Goal: Task Accomplishment & Management: Use online tool/utility

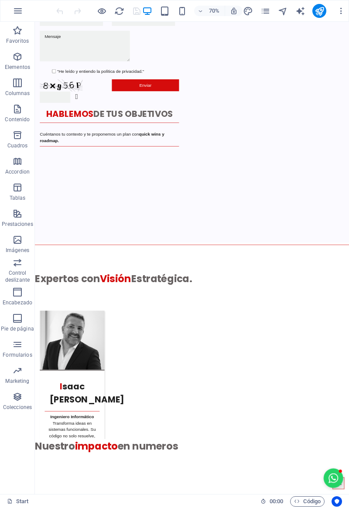
scroll to position [2352, 0]
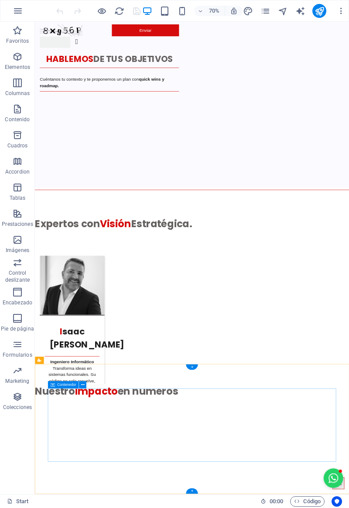
click at [189, 367] on div "+" at bounding box center [192, 367] width 12 height 6
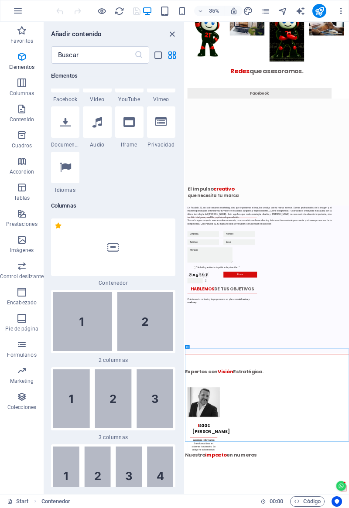
scroll to position [373, 0]
click at [98, 323] on img at bounding box center [113, 321] width 120 height 59
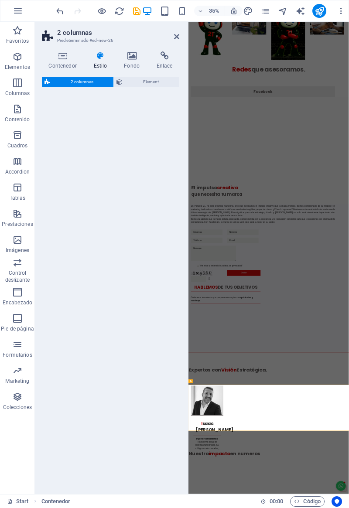
select select "rem"
select select "preset-columns-two-v2-default"
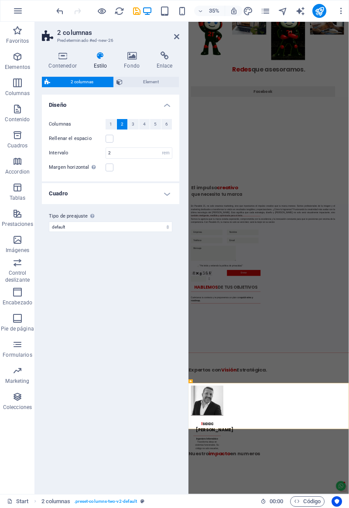
scroll to position [2253, 0]
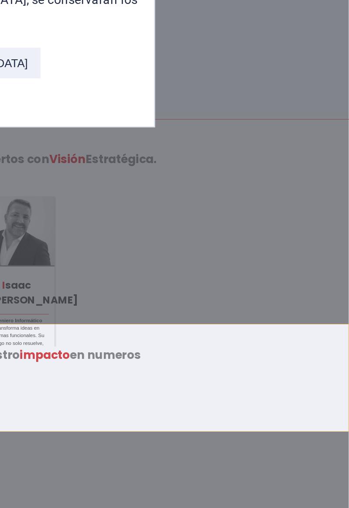
scroll to position [0, 0]
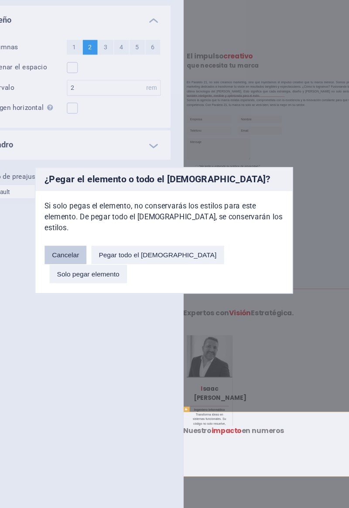
click at [118, 276] on button "Cancelar" at bounding box center [105, 271] width 30 height 13
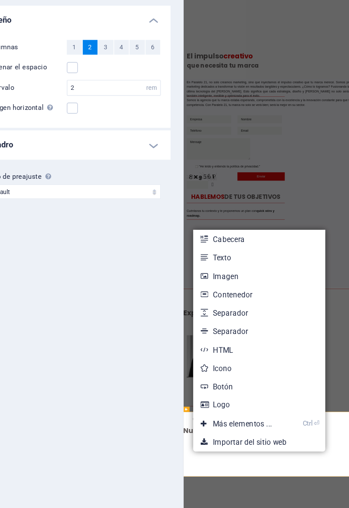
click at [209, 392] on link "Ctrl ⏎ Más elementos ..." at bounding box center [225, 391] width 61 height 13
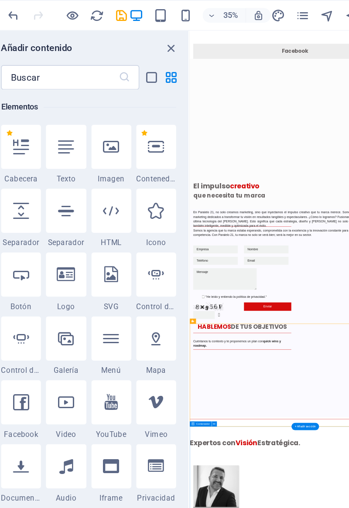
scroll to position [2221, 0]
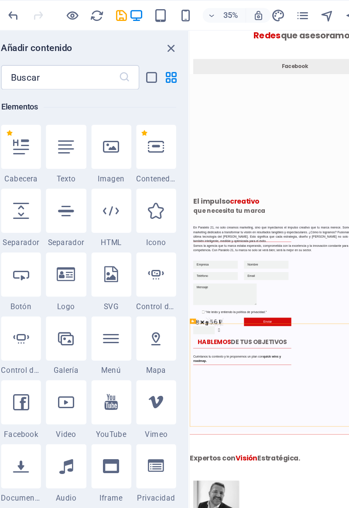
click at [99, 286] on icon at bounding box center [97, 285] width 11 height 11
select select "%"
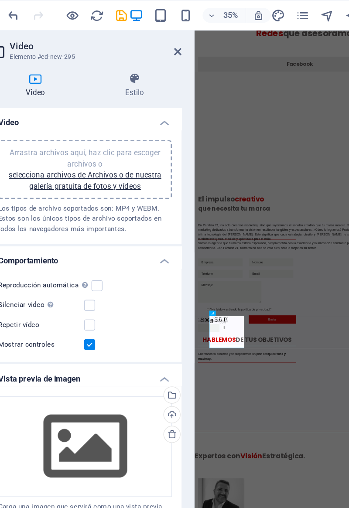
scroll to position [2274, 0]
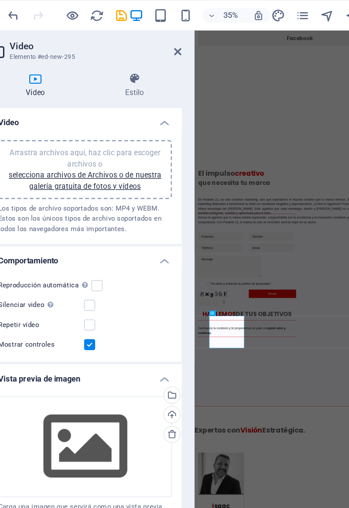
click at [103, 131] on link "selecciona archivos de Archivos o de nuestra galería gratuita de fotos y vídeos" at bounding box center [110, 128] width 108 height 14
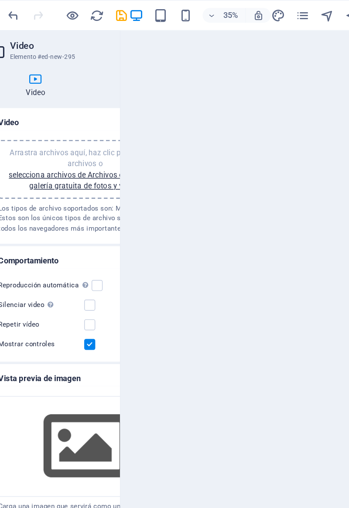
scroll to position [5136, 0]
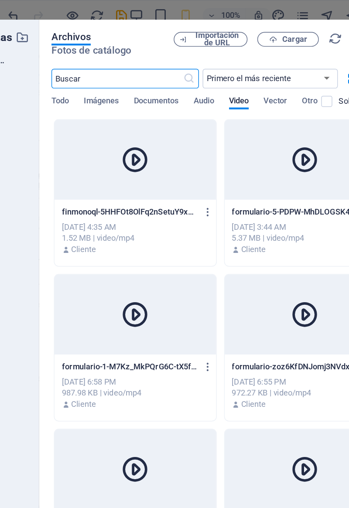
click at [121, 132] on div at bounding box center [146, 113] width 114 height 57
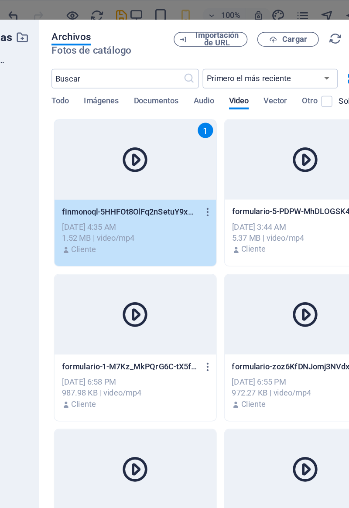
click at [243, 30] on icon "button" at bounding box center [244, 28] width 6 height 6
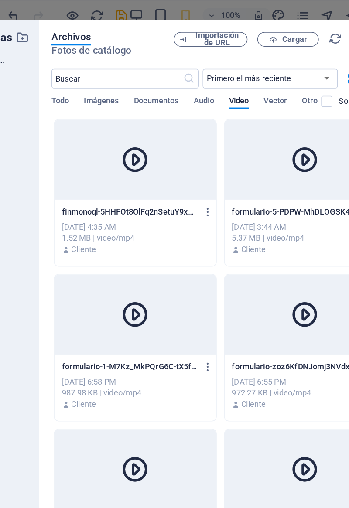
click at [119, 141] on div at bounding box center [146, 113] width 114 height 57
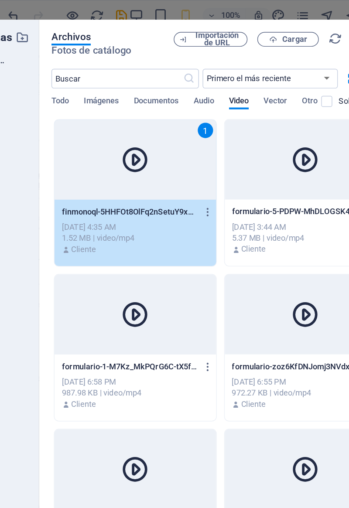
click at [119, 140] on div "1" at bounding box center [146, 113] width 114 height 57
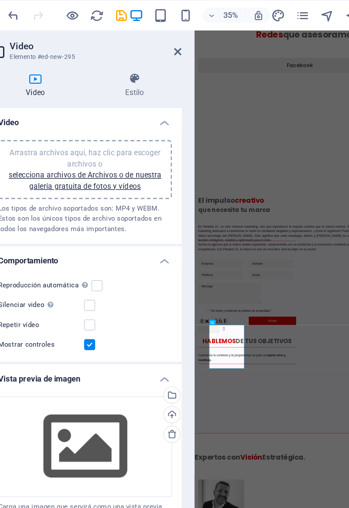
scroll to position [2341, 0]
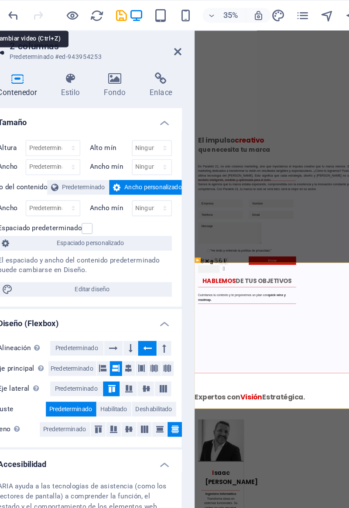
click at [61, 14] on icon "undo" at bounding box center [60, 11] width 10 height 10
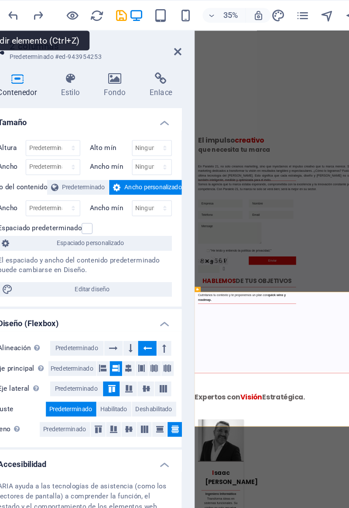
scroll to position [2282, 0]
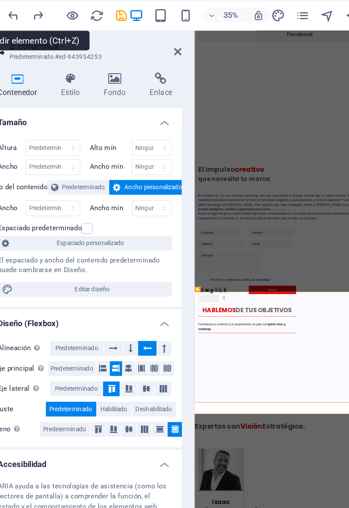
click at [60, 14] on icon "undo" at bounding box center [60, 11] width 10 height 10
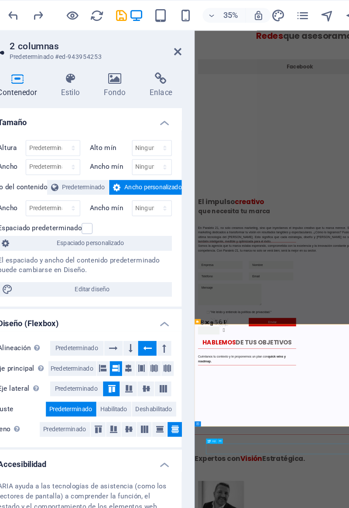
scroll to position [2253, 0]
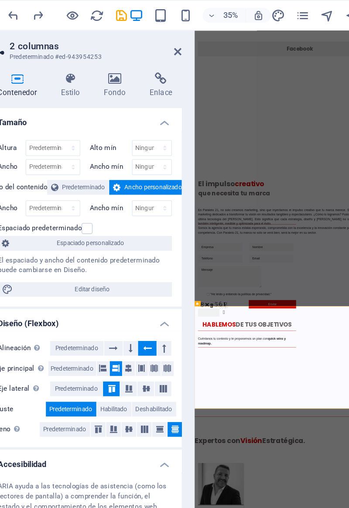
click at [175, 38] on icon at bounding box center [176, 36] width 5 height 7
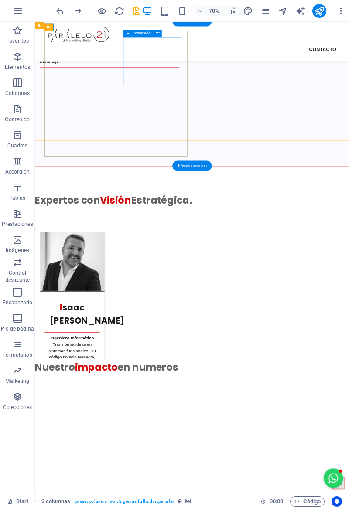
scroll to position [2396, 0]
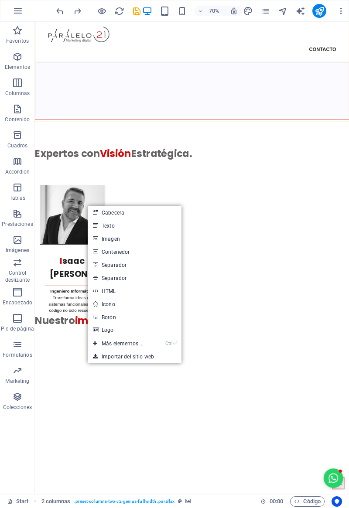
click at [102, 344] on link "Ctrl ⏎ Más elementos ..." at bounding box center [118, 343] width 61 height 13
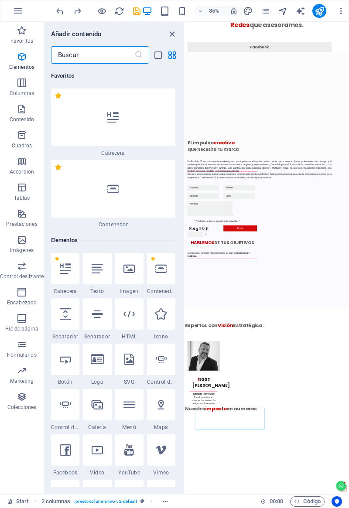
scroll to position [164, 0]
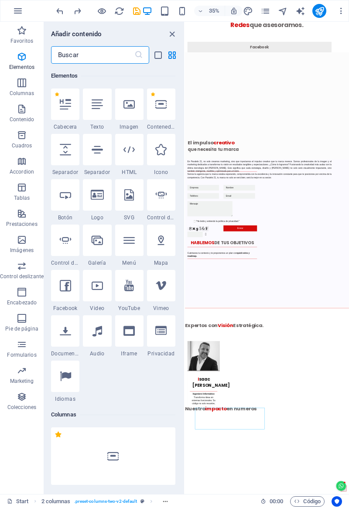
click at [95, 288] on icon at bounding box center [97, 285] width 11 height 11
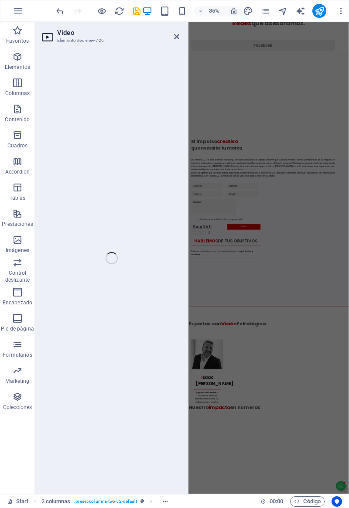
select select "%"
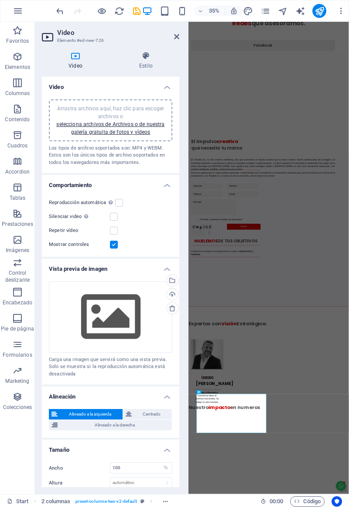
scroll to position [2256, 0]
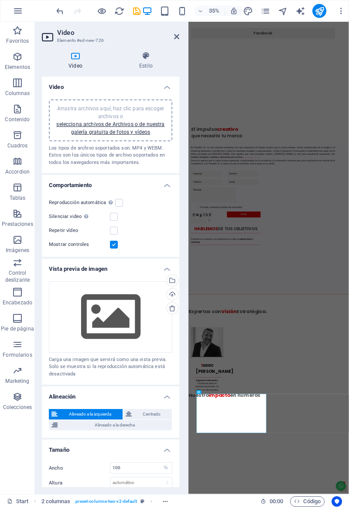
click at [88, 133] on link "selecciona archivos de Archivos o de nuestra galería gratuita de fotos y vídeos" at bounding box center [110, 128] width 108 height 14
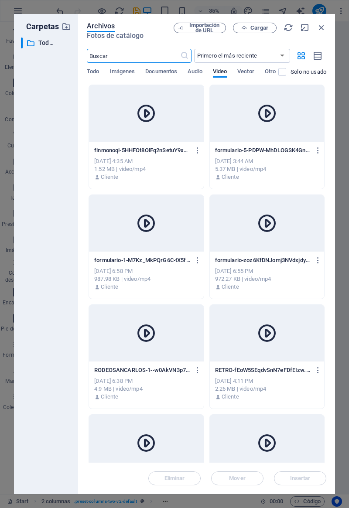
scroll to position [5661, 0]
click at [117, 137] on div at bounding box center [146, 113] width 114 height 57
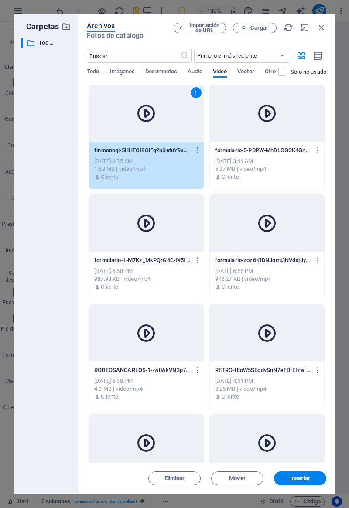
click at [304, 482] on button "Insertar" at bounding box center [300, 478] width 52 height 14
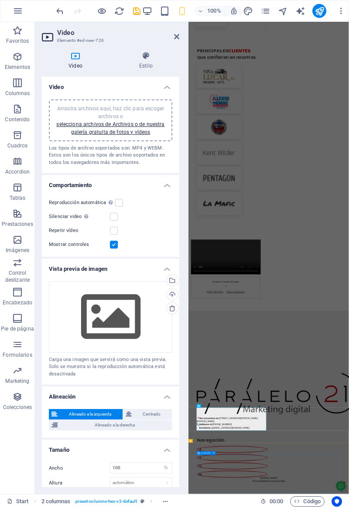
scroll to position [2217, 0]
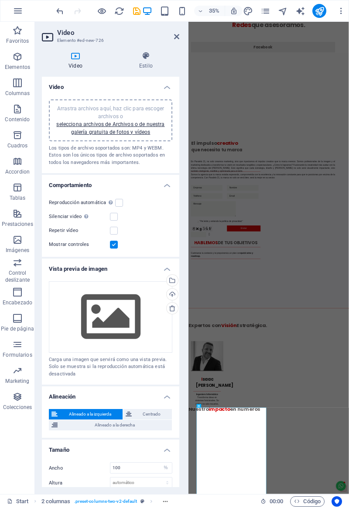
click at [113, 231] on label at bounding box center [114, 231] width 8 height 8
click at [0, 0] on input "Repetir vídeo" at bounding box center [0, 0] width 0 height 0
click at [112, 219] on label at bounding box center [114, 217] width 8 height 8
click at [0, 0] on input "Silenciar video La reproducción automática estará disponible si silenciado está…" at bounding box center [0, 0] width 0 height 0
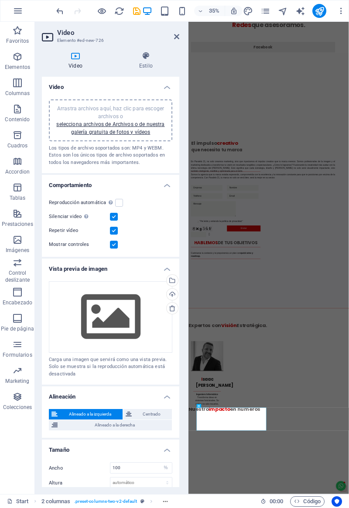
click at [115, 204] on label at bounding box center [119, 203] width 8 height 8
click at [0, 0] on input "Reproducción automática La reproducción automática solo está disponible si sile…" at bounding box center [0, 0] width 0 height 0
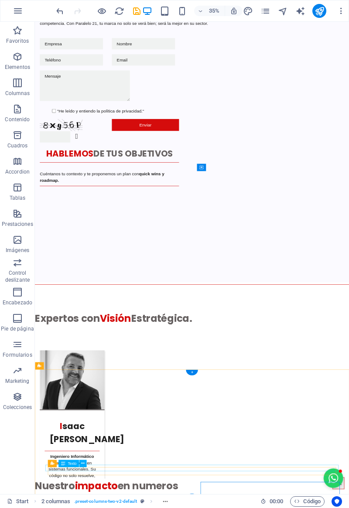
scroll to position [2662, 0]
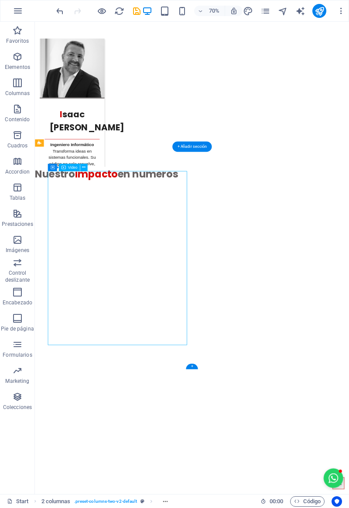
select select "%"
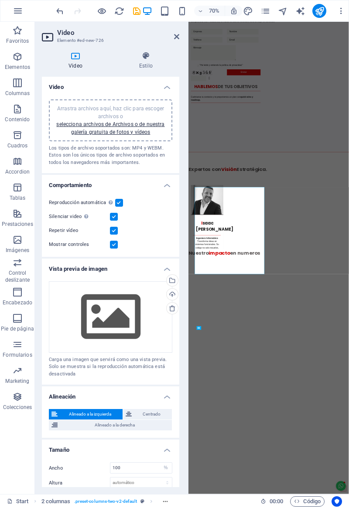
scroll to position [2403, 0]
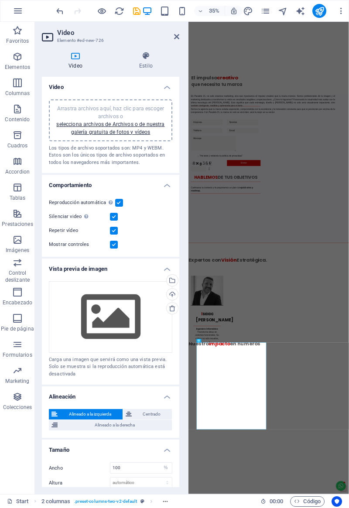
click at [112, 247] on label at bounding box center [114, 245] width 8 height 8
click at [0, 0] on input "Mostrar controles" at bounding box center [0, 0] width 0 height 0
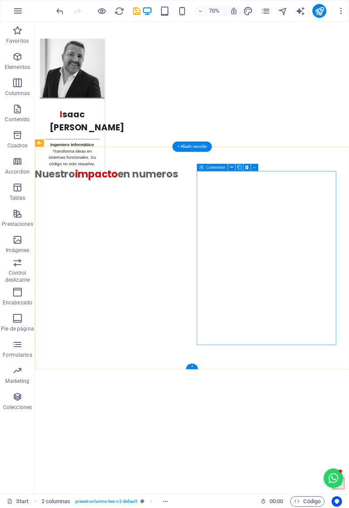
scroll to position [2670, 0]
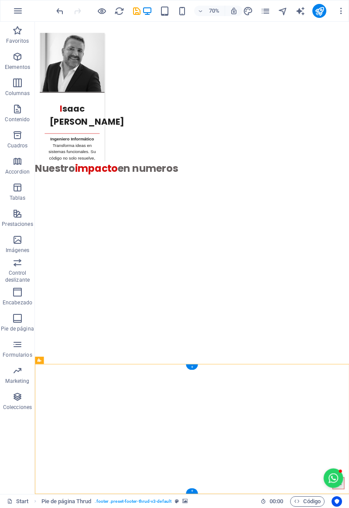
click at [47, 386] on div "Arrastra aquí para reemplazar el contenido existente. Si quieres crear un eleme…" at bounding box center [192, 258] width 314 height 472
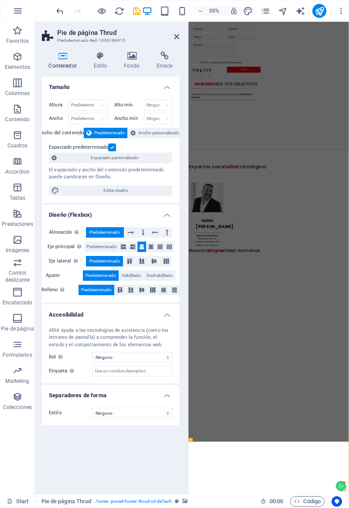
scroll to position [2403, 0]
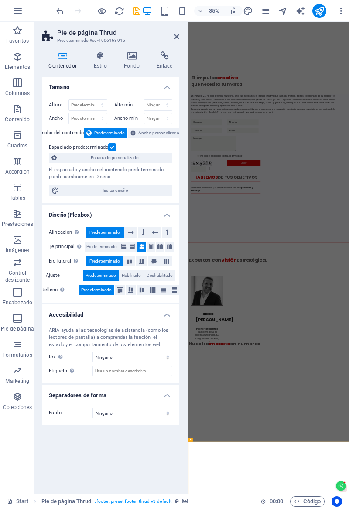
click at [136, 61] on h4 "Fondo" at bounding box center [133, 60] width 33 height 18
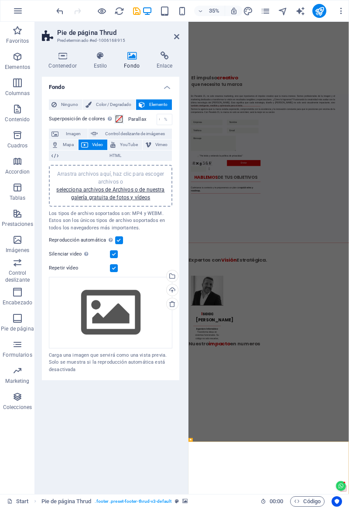
click at [63, 102] on span "Ninguno" at bounding box center [69, 104] width 20 height 10
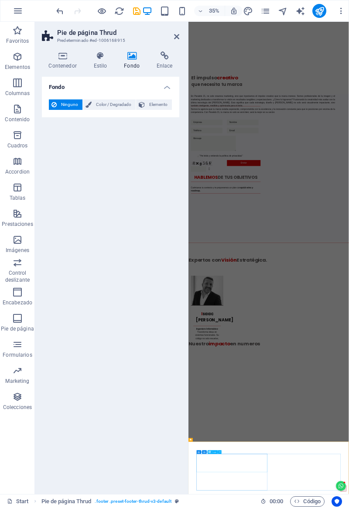
click at [198, 440] on span "Pie de página Thrud" at bounding box center [201, 440] width 17 height 2
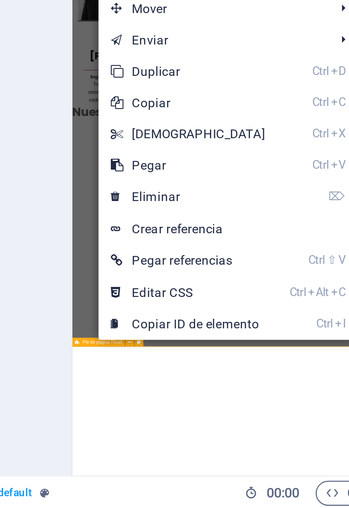
click at [212, 339] on link "Ctrl C Copiar" at bounding box center [236, 338] width 75 height 13
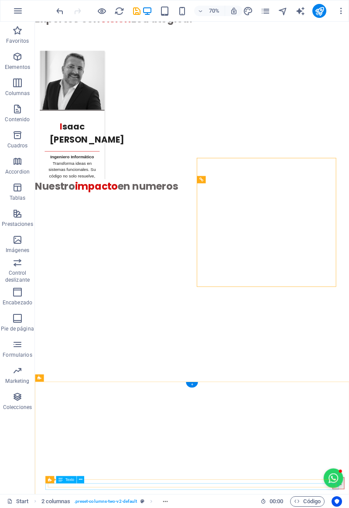
scroll to position [2670, 0]
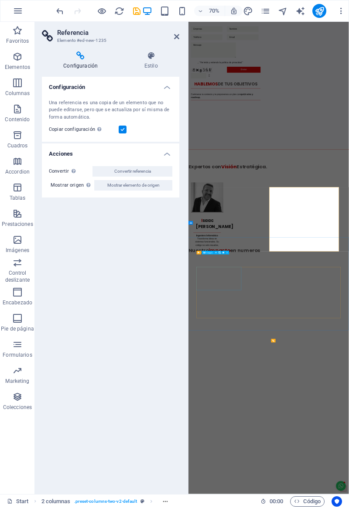
select select "rem"
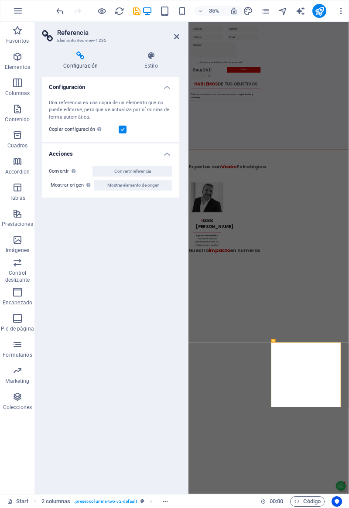
click at [152, 60] on icon at bounding box center [150, 55] width 57 height 9
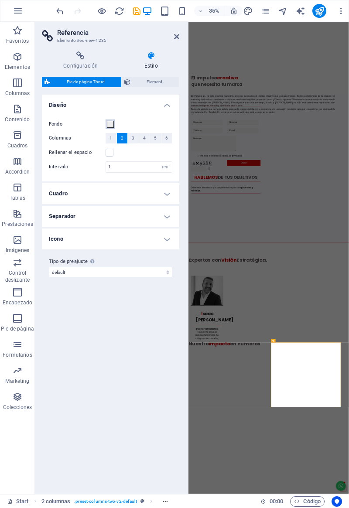
click at [108, 123] on span at bounding box center [110, 124] width 7 height 7
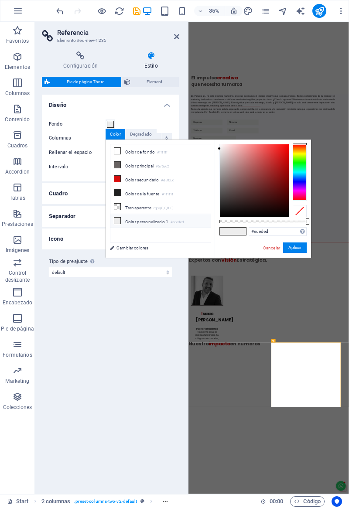
click at [118, 151] on icon at bounding box center [117, 151] width 6 height 6
type input "#ffffff"
click at [293, 244] on button "Aplicar" at bounding box center [295, 247] width 24 height 10
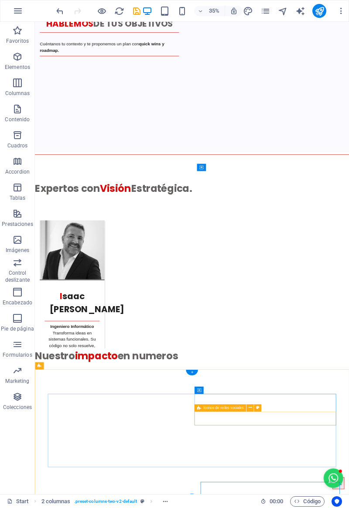
scroll to position [2662, 0]
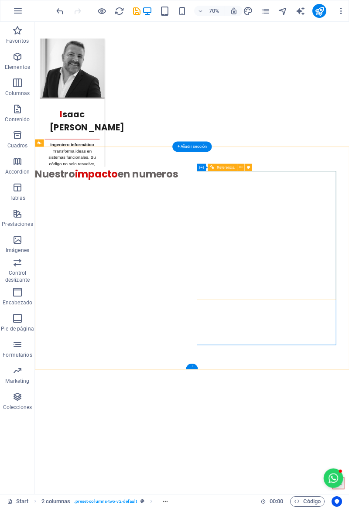
select select "rem"
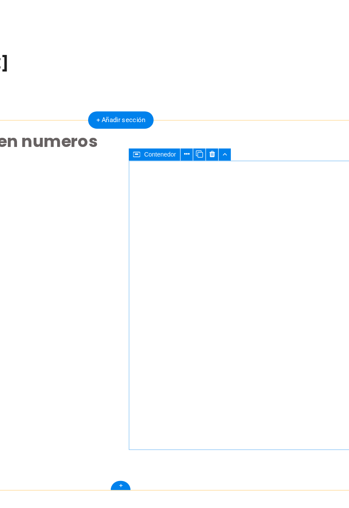
scroll to position [2574, 0]
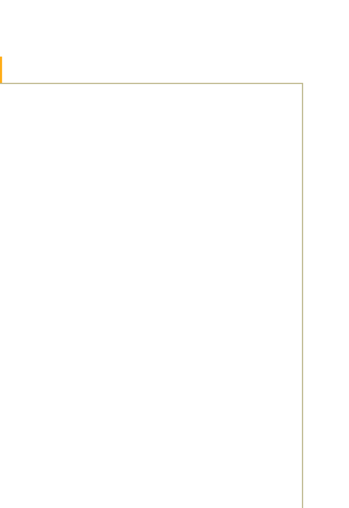
select select "rem"
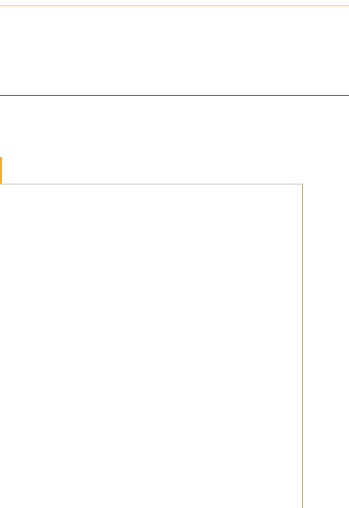
scroll to position [2670, 0]
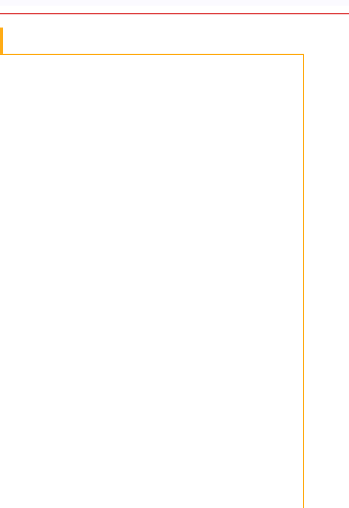
select select "rem"
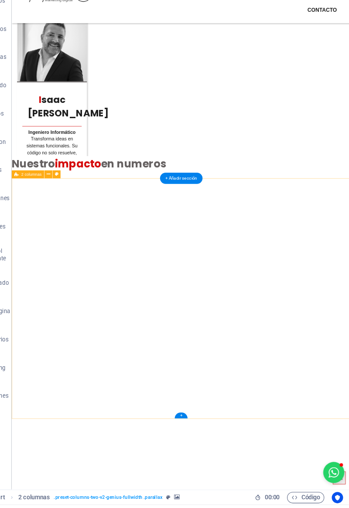
scroll to position [2578, 0]
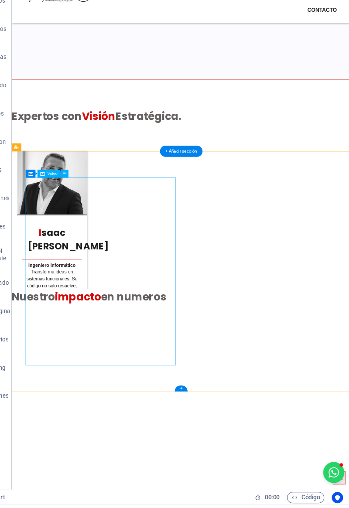
select select "rem"
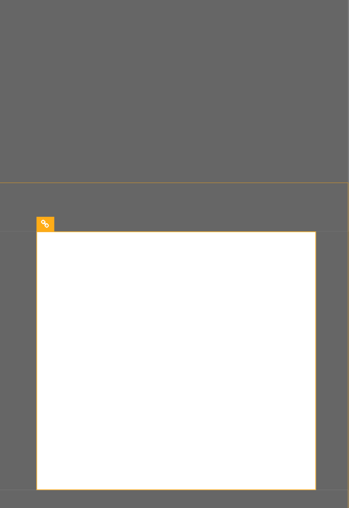
scroll to position [0, 0]
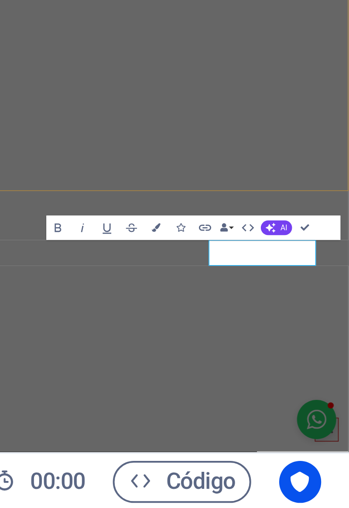
click at [301, 438] on icon "button" at bounding box center [300, 438] width 2 height 2
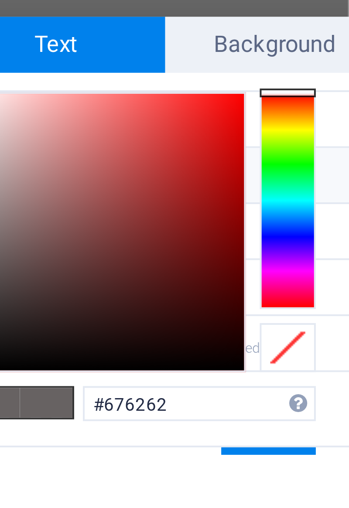
scroll to position [54, 0]
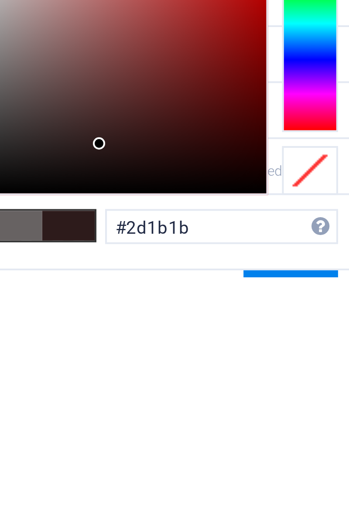
type input "#000000"
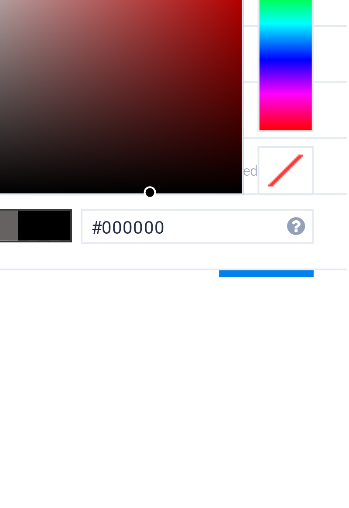
click at [301, 507] on link "Cancelar" at bounding box center [305, 511] width 19 height 7
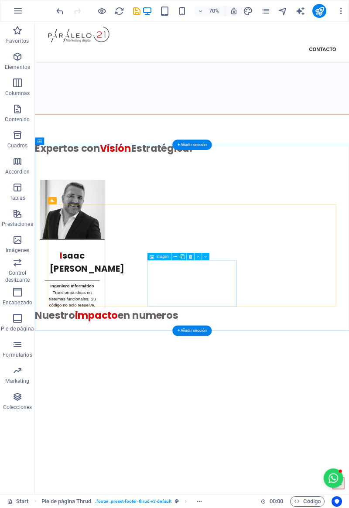
scroll to position [2364, 0]
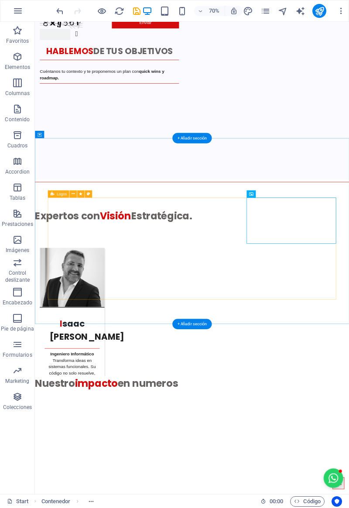
scroll to position [2670, 0]
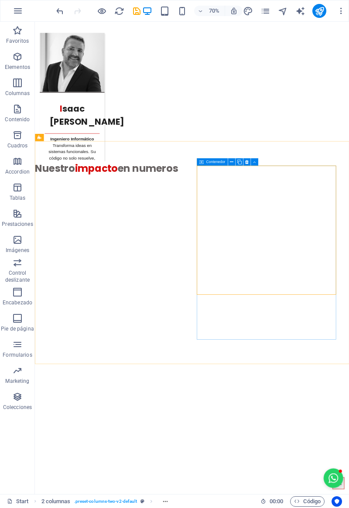
click at [203, 163] on icon at bounding box center [201, 161] width 4 height 7
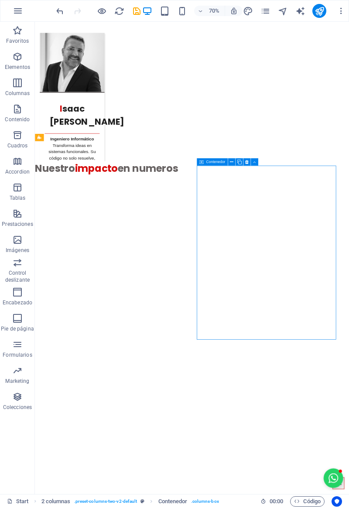
click at [207, 159] on div "Contenedor" at bounding box center [212, 161] width 31 height 7
click at [208, 159] on div "Contenedor" at bounding box center [212, 161] width 31 height 7
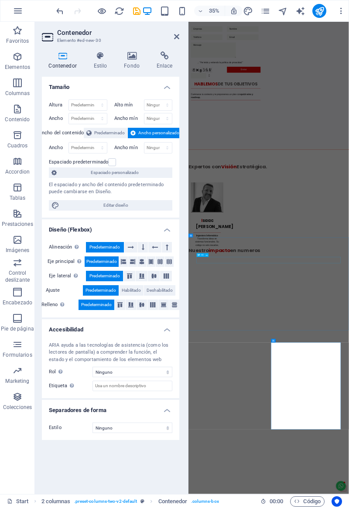
scroll to position [2403, 0]
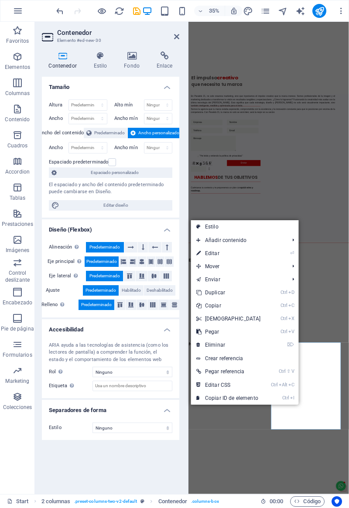
click at [200, 345] on icon at bounding box center [198, 344] width 4 height 13
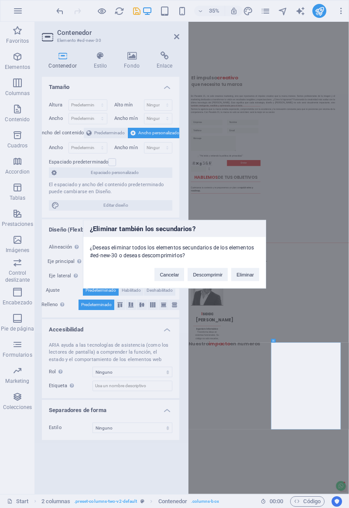
click at [242, 275] on button "Eliminar" at bounding box center [245, 274] width 28 height 13
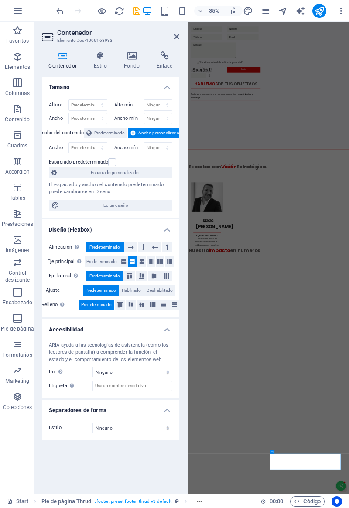
scroll to position [2403, 0]
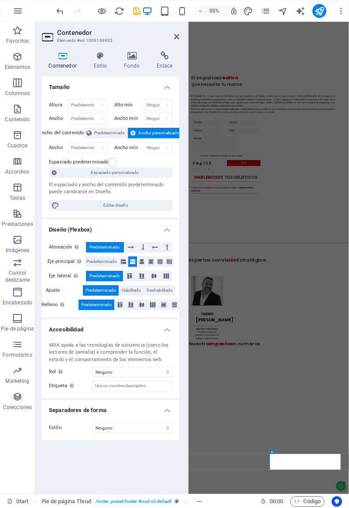
click at [173, 33] on h2 "Contenedor" at bounding box center [118, 33] width 122 height 8
click at [178, 38] on icon at bounding box center [176, 36] width 5 height 7
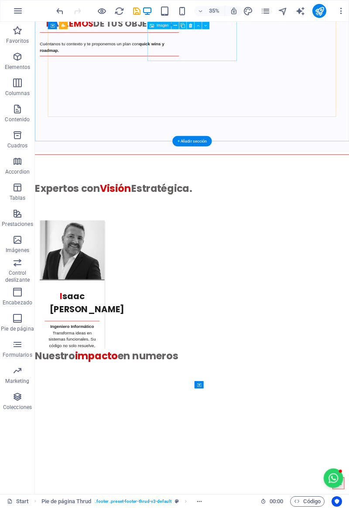
scroll to position [2670, 0]
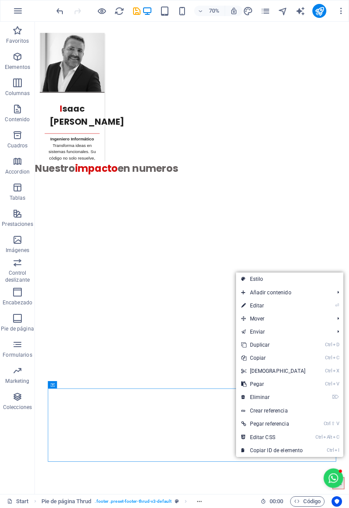
click at [244, 358] on icon at bounding box center [243, 357] width 4 height 13
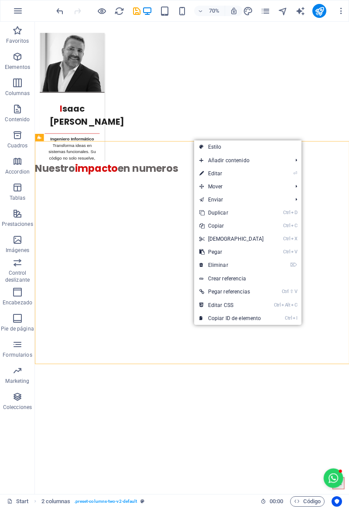
click at [204, 251] on link "Ctrl V Pegar" at bounding box center [231, 251] width 75 height 13
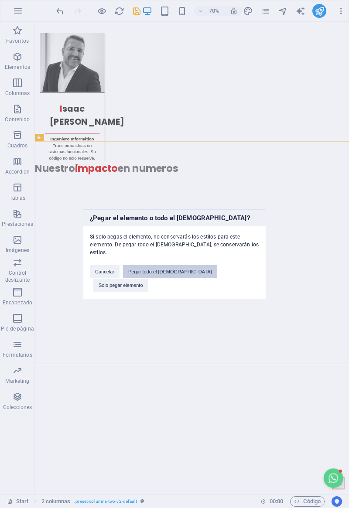
click at [163, 274] on button "Pegar todo el [DEMOGRAPHIC_DATA]" at bounding box center [170, 271] width 94 height 13
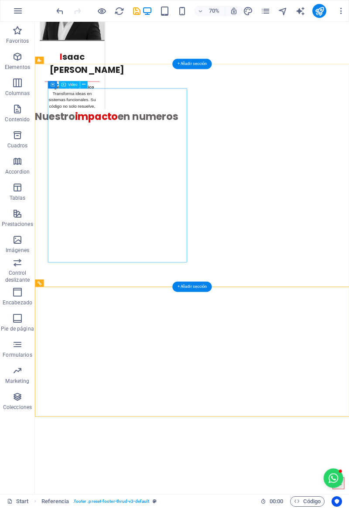
scroll to position [2856, 0]
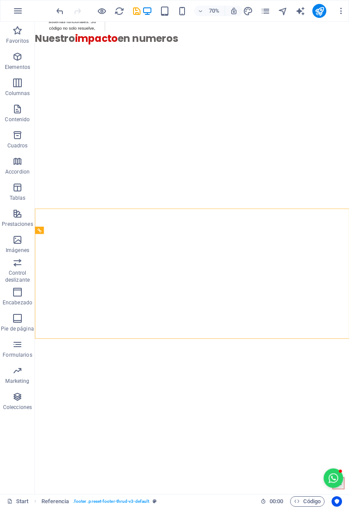
click at [61, 14] on icon "undo" at bounding box center [60, 11] width 10 height 10
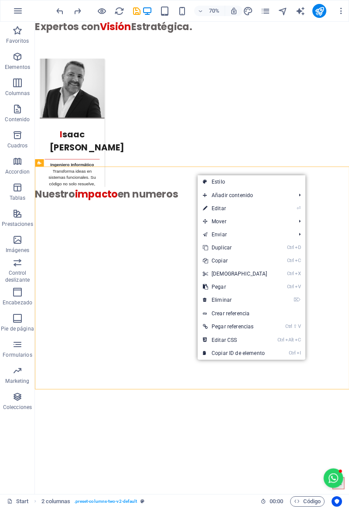
click at [209, 289] on link "Ctrl V Pegar" at bounding box center [234, 286] width 75 height 13
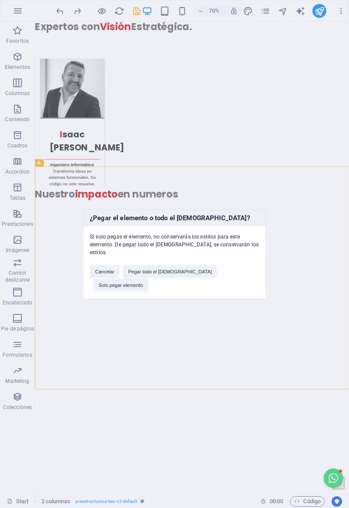
click at [148, 278] on button "Solo pegar elemento" at bounding box center [120, 284] width 55 height 13
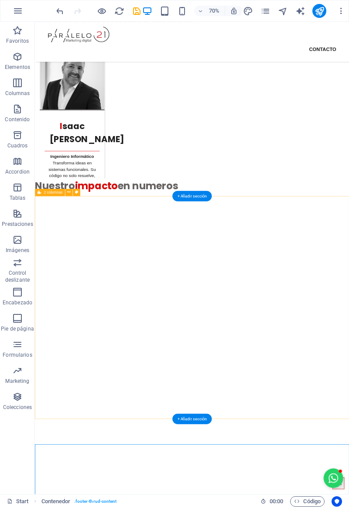
scroll to position [2512, 0]
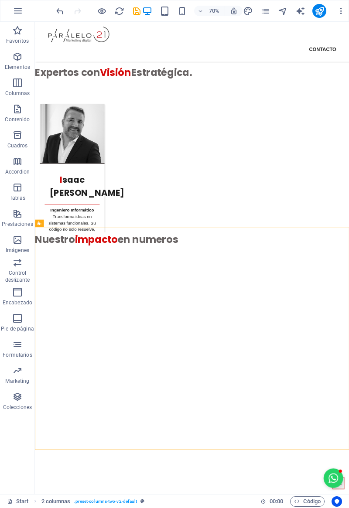
click at [65, 13] on div at bounding box center [97, 11] width 87 height 14
click at [60, 16] on div at bounding box center [97, 11] width 87 height 14
click at [59, 13] on icon "undo" at bounding box center [60, 11] width 10 height 10
click at [58, 11] on icon "undo" at bounding box center [60, 11] width 10 height 10
click at [60, 13] on icon "undo" at bounding box center [60, 11] width 10 height 10
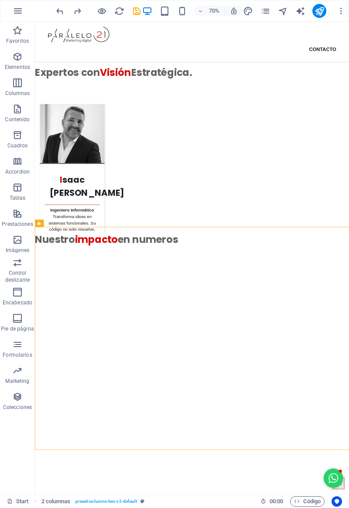
click at [58, 11] on icon "undo" at bounding box center [60, 11] width 10 height 10
click at [59, 13] on icon "undo" at bounding box center [60, 11] width 10 height 10
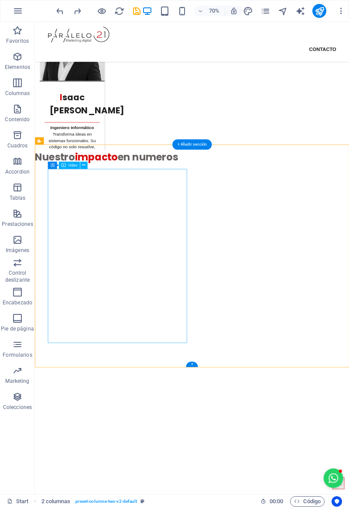
scroll to position [2629, 0]
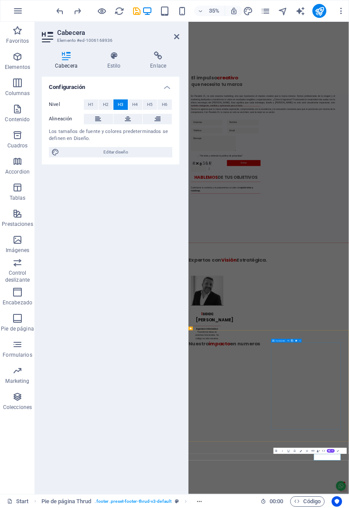
scroll to position [2411, 0]
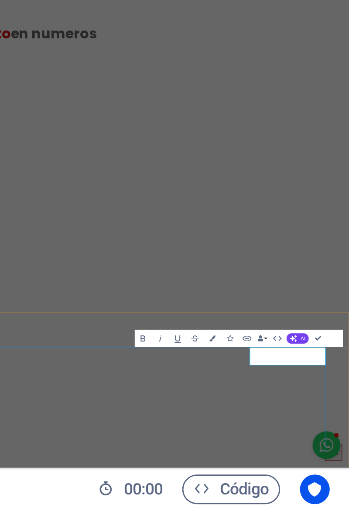
scroll to position [0, 0]
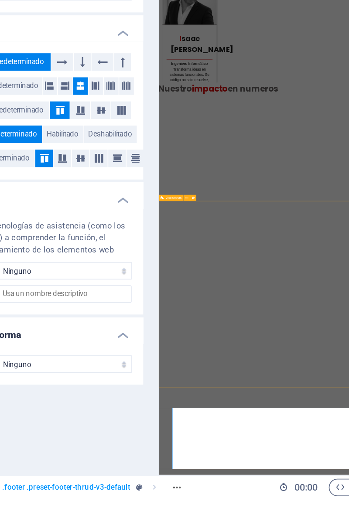
scroll to position [2403, 0]
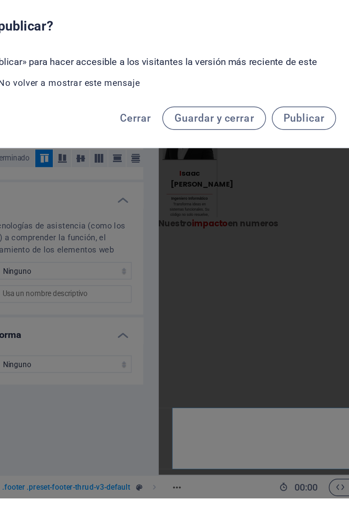
click at [176, 284] on span "Cerrar" at bounding box center [174, 280] width 18 height 7
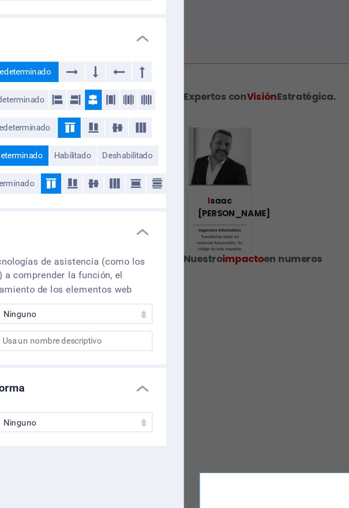
scroll to position [2405, 0]
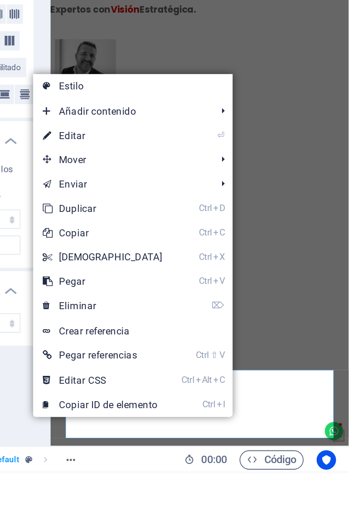
click at [188, 380] on icon at bounding box center [186, 379] width 4 height 13
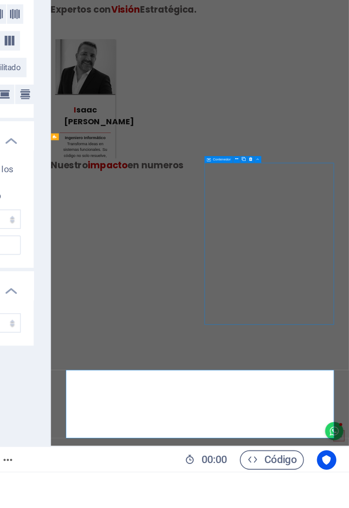
scroll to position [0, 0]
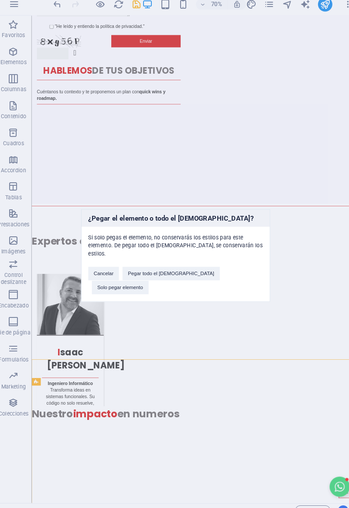
click at [148, 292] on button "Solo pegar elemento" at bounding box center [120, 284] width 55 height 13
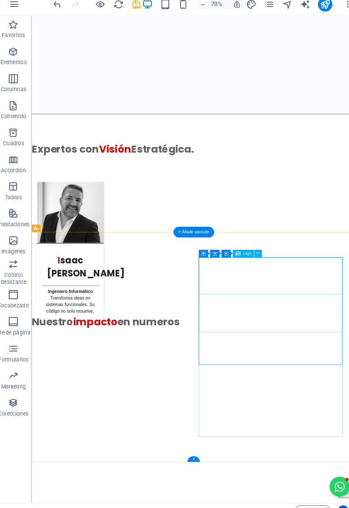
scroll to position [2548, 0]
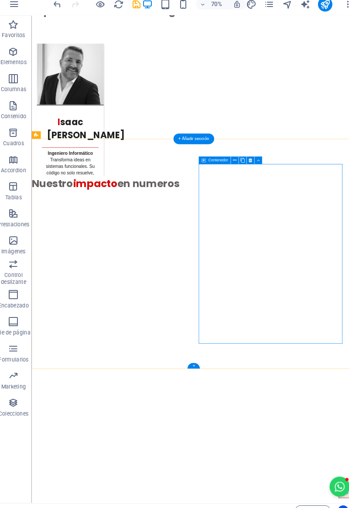
scroll to position [2670, 0]
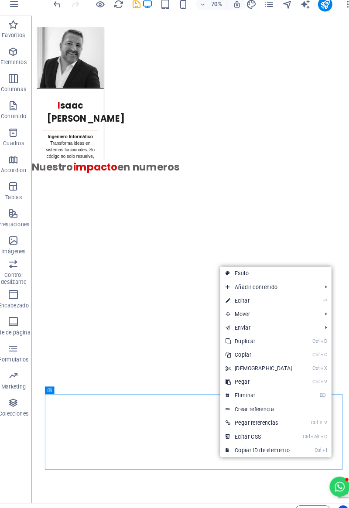
click at [226, 388] on icon at bounding box center [225, 389] width 4 height 13
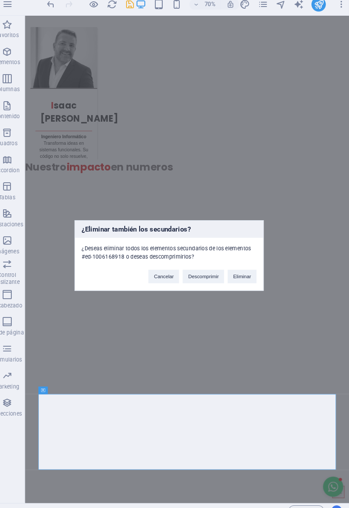
scroll to position [0, 0]
click at [247, 281] on button "Eliminar" at bounding box center [245, 274] width 28 height 13
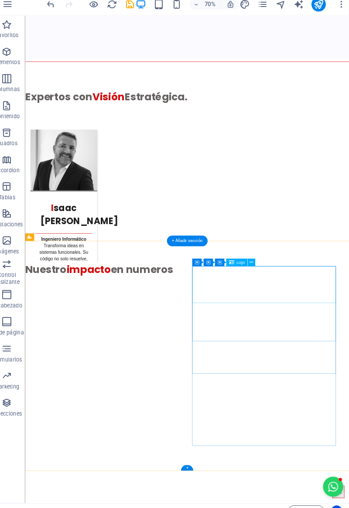
scroll to position [2566, 0]
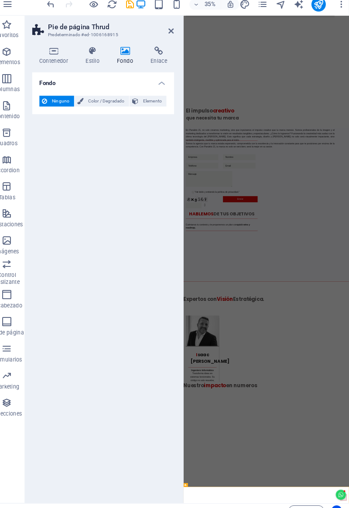
click at [62, 60] on h4 "Contenedor" at bounding box center [64, 60] width 45 height 18
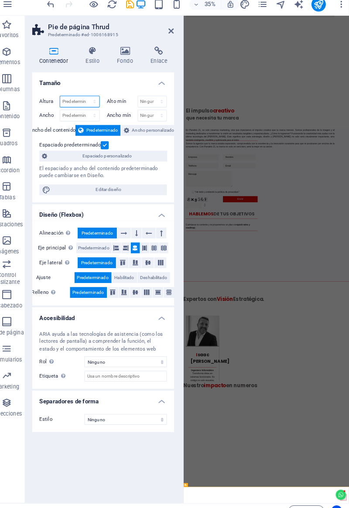
click at [87, 105] on select "Predeterminado px rem % vh vw" at bounding box center [88, 105] width 38 height 10
select select "px"
click at [95, 100] on select "Predeterminado px rem % vh vw" at bounding box center [88, 105] width 38 height 10
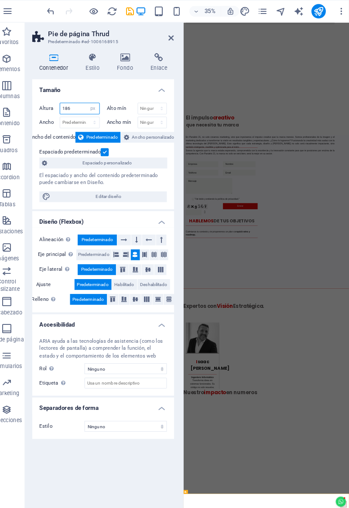
scroll to position [0, 0]
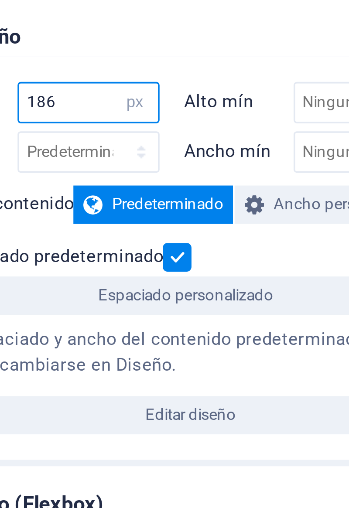
click at [75, 105] on input "186" at bounding box center [88, 105] width 38 height 10
click at [73, 105] on input "186" at bounding box center [88, 105] width 38 height 10
type input "80"
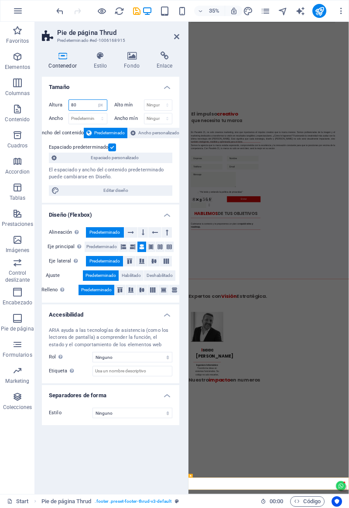
scroll to position [2335, 0]
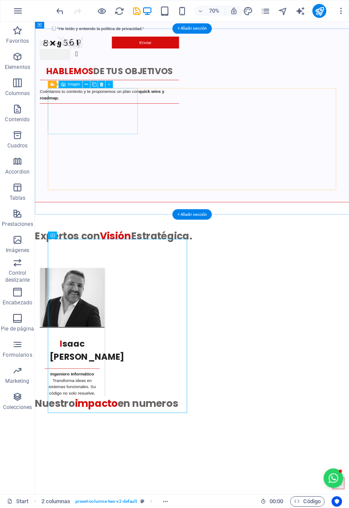
scroll to position [2566, 0]
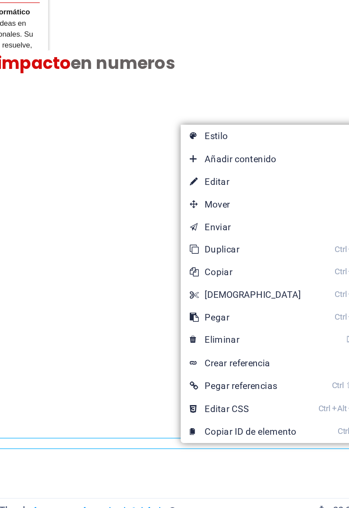
click at [192, 378] on link "Ctrl X Cortar" at bounding box center [218, 376] width 75 height 13
select select "rem"
select select "preset-columns-two-v2-default"
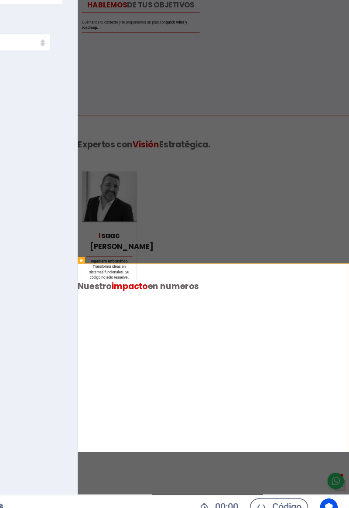
scroll to position [0, 0]
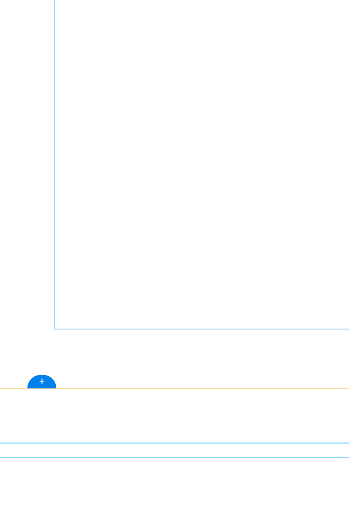
scroll to position [2520, 0]
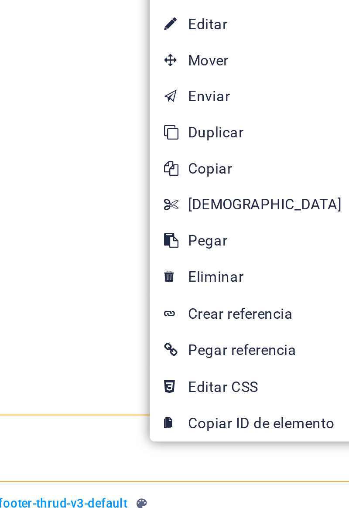
click at [187, 405] on icon at bounding box center [187, 405] width 4 height 13
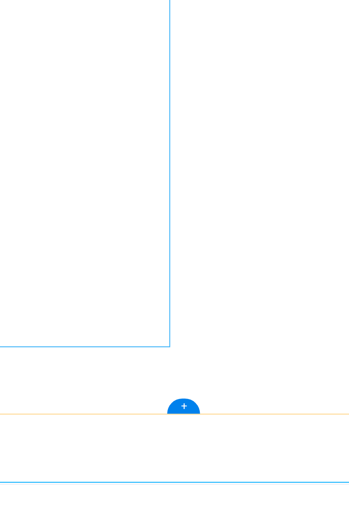
scroll to position [2556, 0]
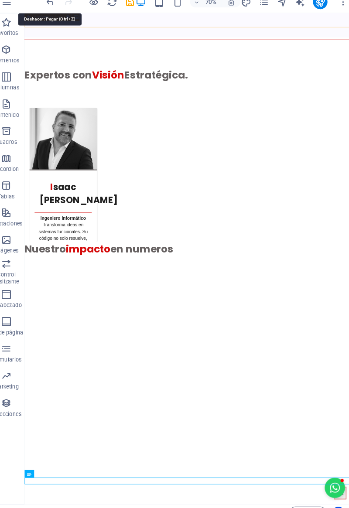
click at [61, 15] on icon "undo" at bounding box center [60, 11] width 10 height 10
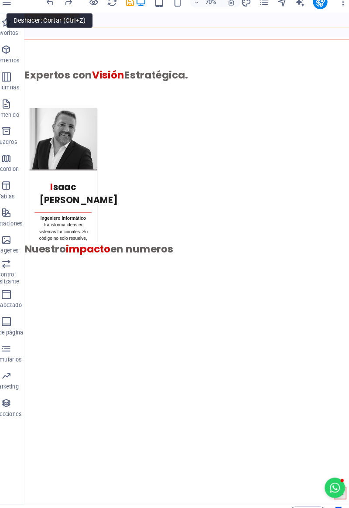
click at [59, 15] on icon "undo" at bounding box center [60, 11] width 10 height 10
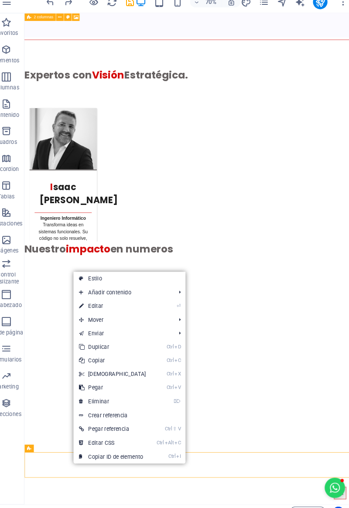
click at [91, 396] on icon at bounding box center [89, 394] width 4 height 13
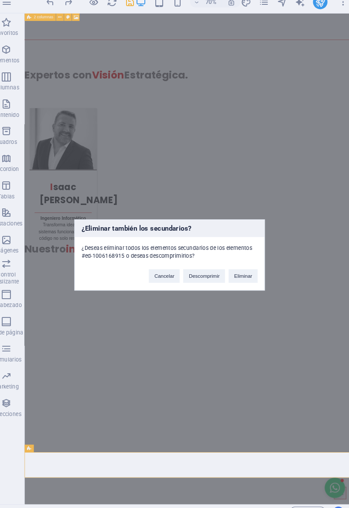
click at [244, 281] on button "Eliminar" at bounding box center [245, 274] width 28 height 13
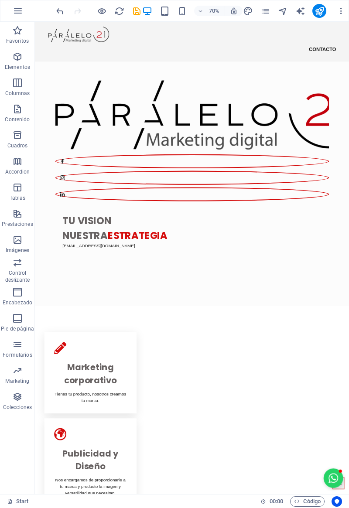
scroll to position [0, 0]
click at [64, 11] on icon "undo" at bounding box center [60, 11] width 10 height 10
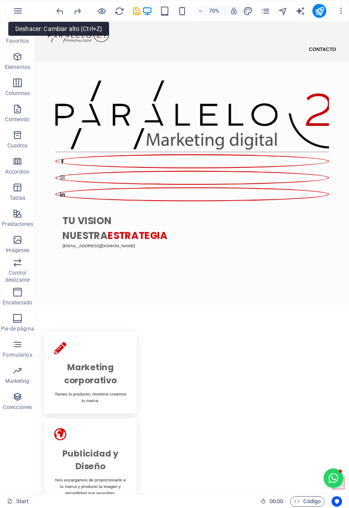
scroll to position [2566, 0]
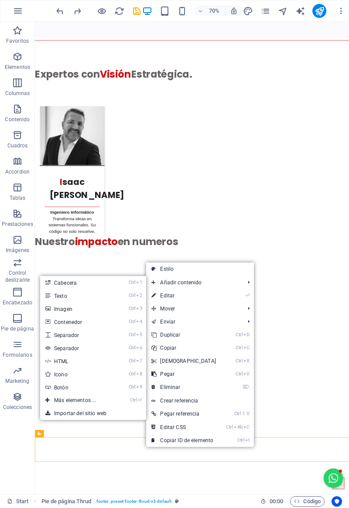
click at [64, 284] on link "Ctrl 1 Cabecera" at bounding box center [76, 282] width 73 height 13
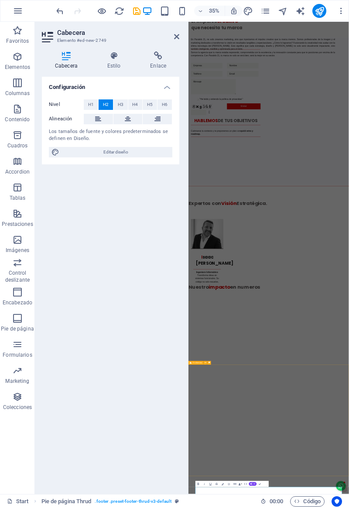
scroll to position [2305, 0]
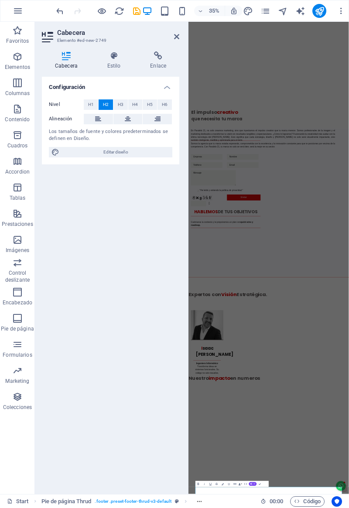
click at [62, 13] on icon "undo" at bounding box center [60, 11] width 10 height 10
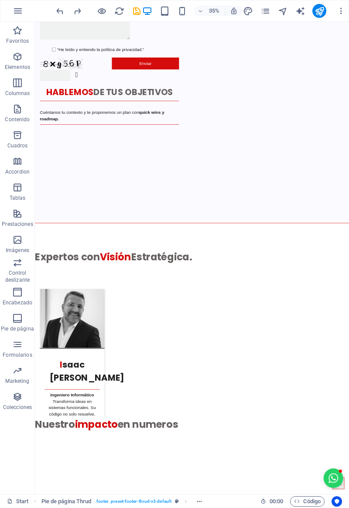
scroll to position [2566, 0]
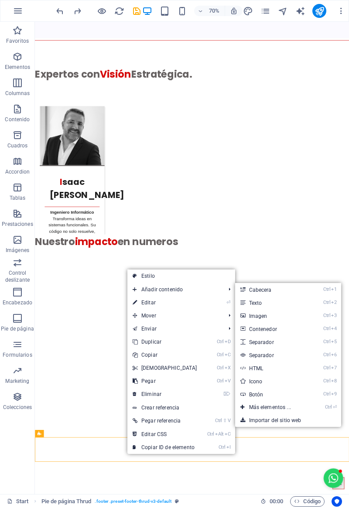
click at [244, 330] on link "Ctrl 4 Contenedor" at bounding box center [271, 328] width 73 height 13
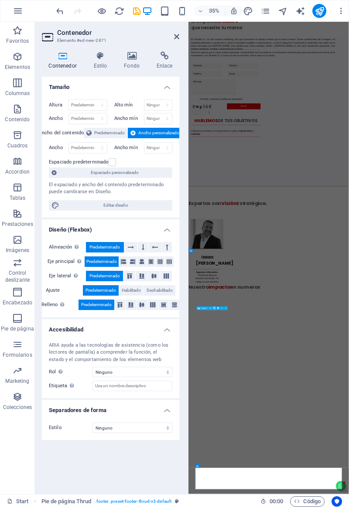
scroll to position [2360, 0]
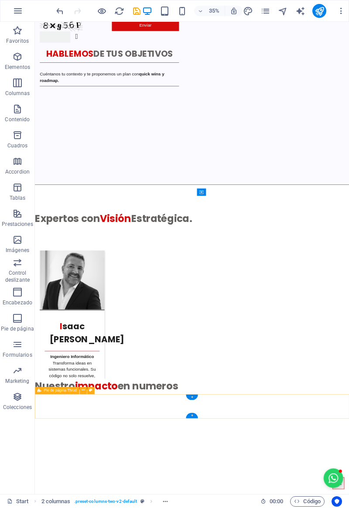
scroll to position [2627, 0]
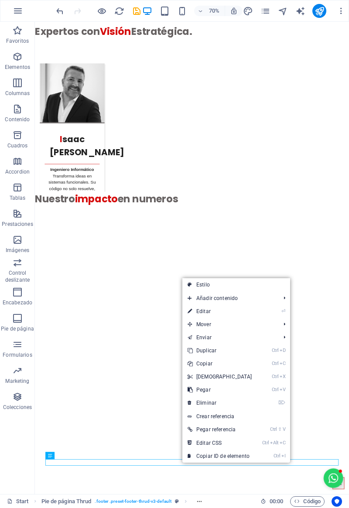
click at [191, 363] on icon at bounding box center [189, 363] width 4 height 13
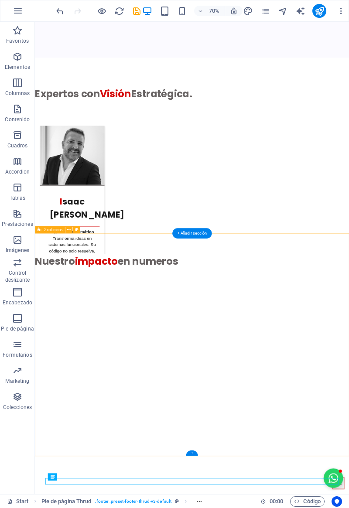
scroll to position [2539, 0]
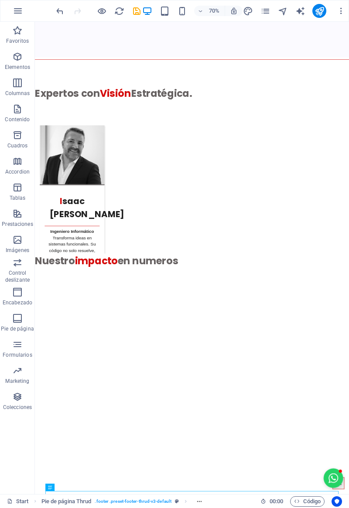
click at [160, 494] on div "Start Pie de página Thrud . footer .preset-footer-thrud-v3-default 00 : 00 Códi…" at bounding box center [174, 501] width 349 height 14
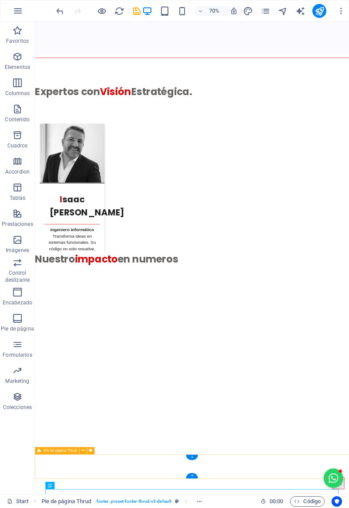
scroll to position [2574, 0]
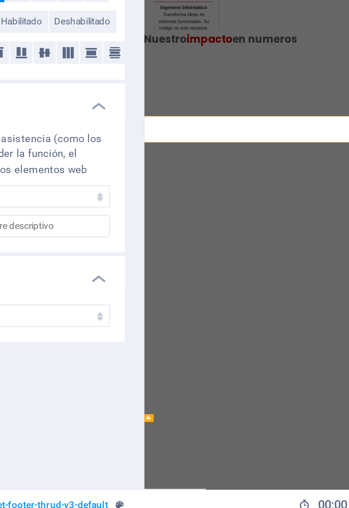
scroll to position [2308, 0]
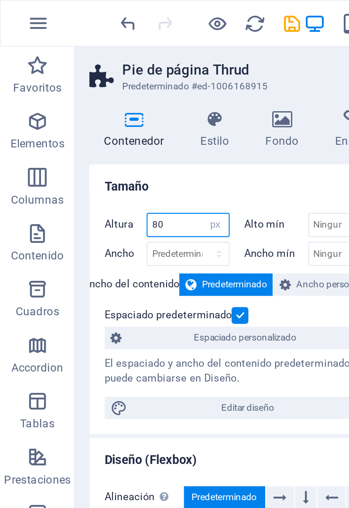
click at [103, 107] on select "Predeterminado px rem % vh vw" at bounding box center [101, 105] width 12 height 10
select select "default"
click at [95, 100] on select "Predeterminado px rem % vh vw" at bounding box center [101, 105] width 12 height 10
select select "DISABLED_OPTION_VALUE"
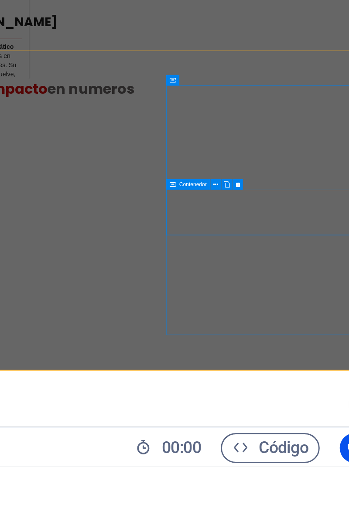
scroll to position [6, 0]
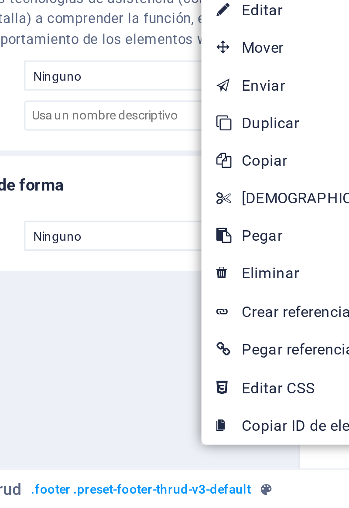
click at [167, 428] on link "⌦ Eliminar" at bounding box center [191, 425] width 75 height 13
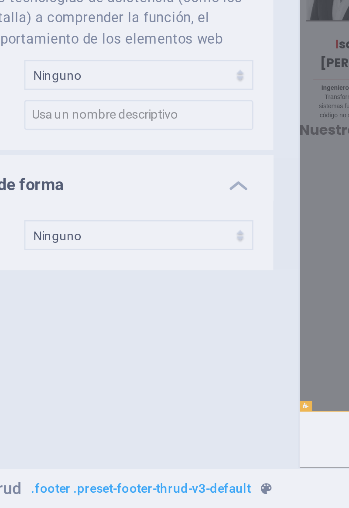
scroll to position [0, 0]
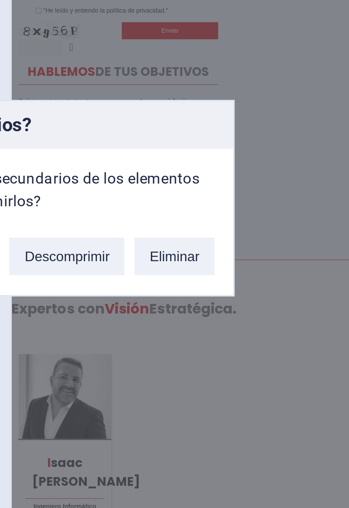
click at [241, 277] on button "Eliminar" at bounding box center [245, 274] width 28 height 13
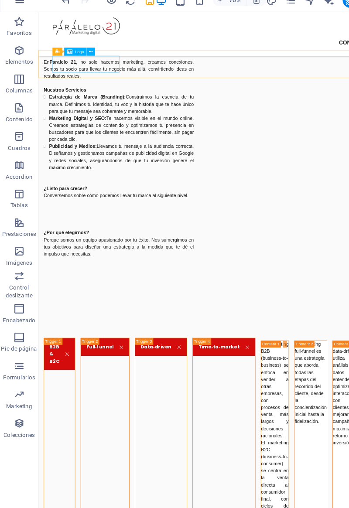
scroll to position [645, 0]
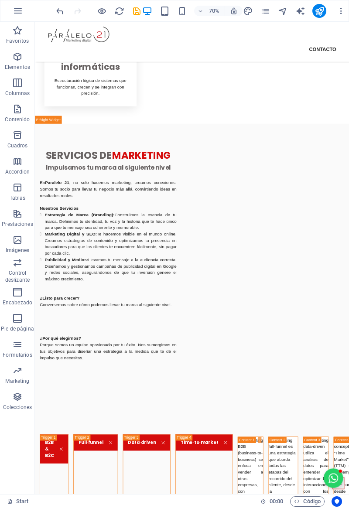
click at [61, 14] on icon "undo" at bounding box center [60, 11] width 10 height 10
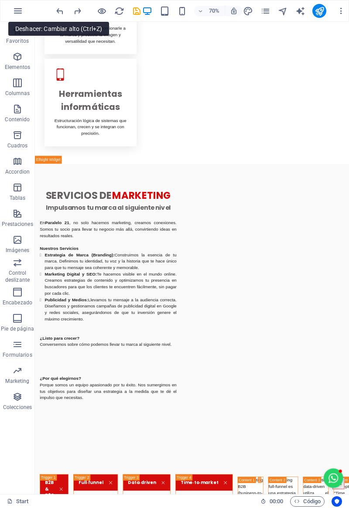
scroll to position [2574, 0]
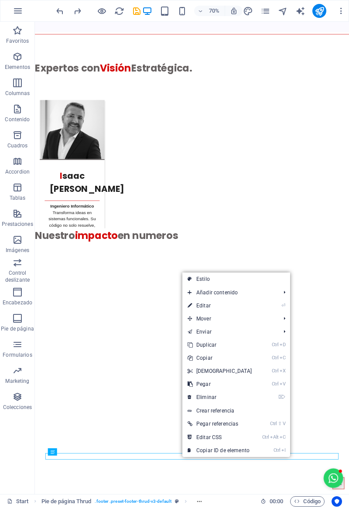
click at [191, 397] on icon at bounding box center [189, 396] width 4 height 13
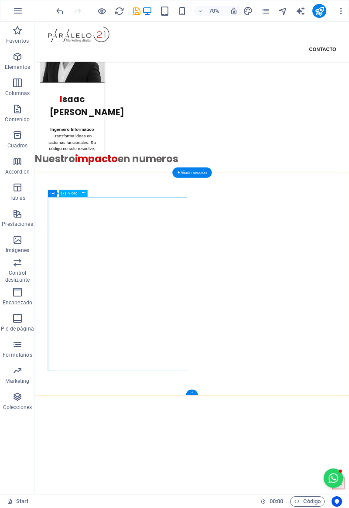
scroll to position [2589, 0]
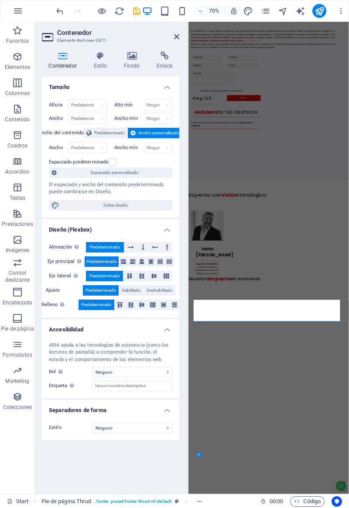
scroll to position [2360, 0]
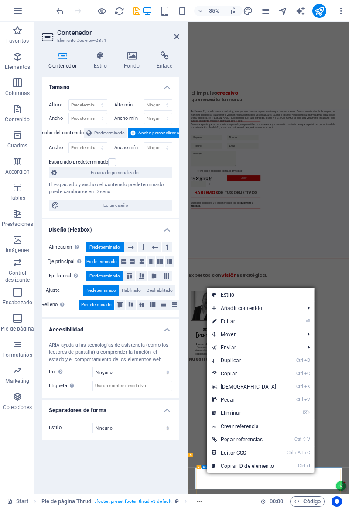
click at [306, 410] on icon "⌦" at bounding box center [305, 413] width 7 height 6
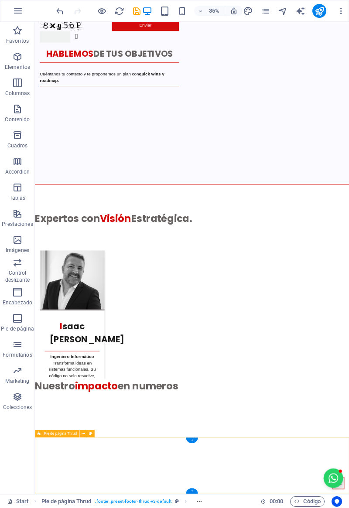
scroll to position [2566, 0]
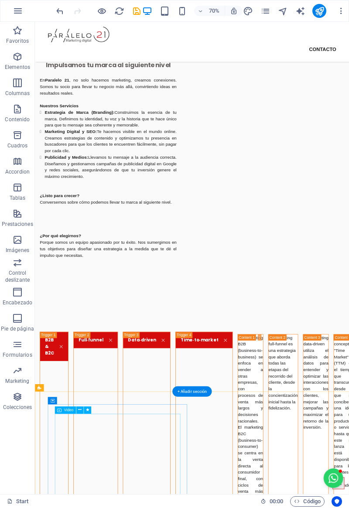
scroll to position [775, 0]
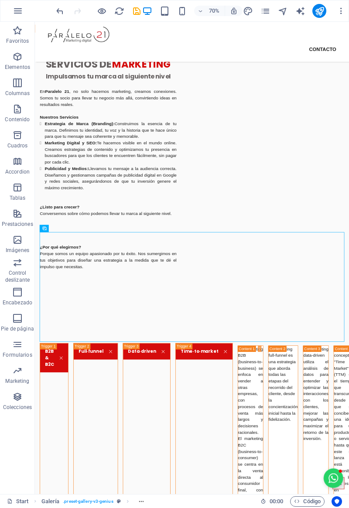
click at [14, 163] on icon "button" at bounding box center [17, 161] width 10 height 10
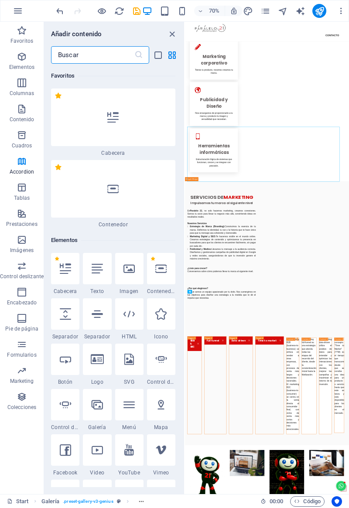
click at [19, 164] on icon "button" at bounding box center [22, 161] width 10 height 10
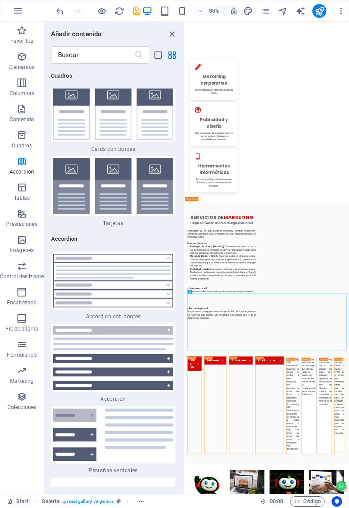
scroll to position [5363, 0]
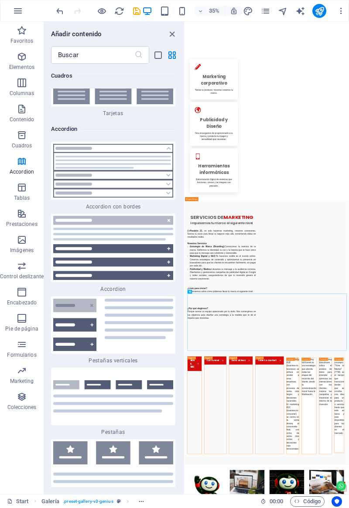
click at [19, 190] on icon "button" at bounding box center [22, 187] width 10 height 10
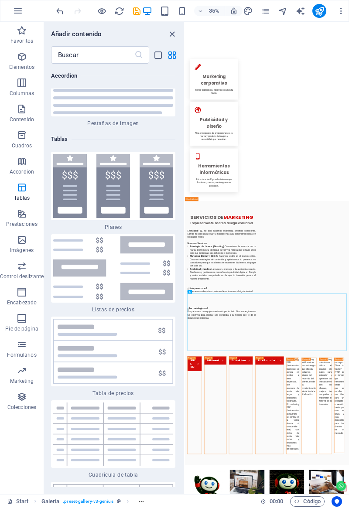
click at [19, 216] on icon "button" at bounding box center [22, 213] width 10 height 10
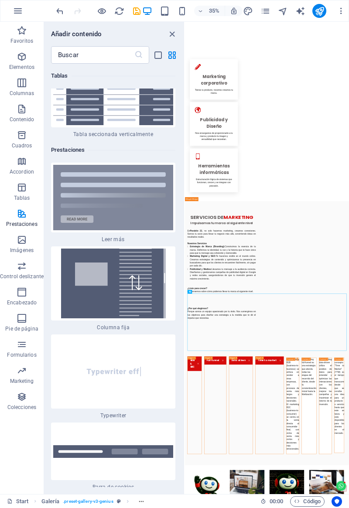
click at [22, 241] on icon "button" at bounding box center [22, 239] width 10 height 10
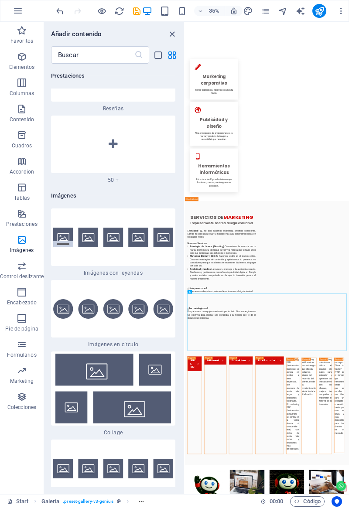
scroll to position [8646, 0]
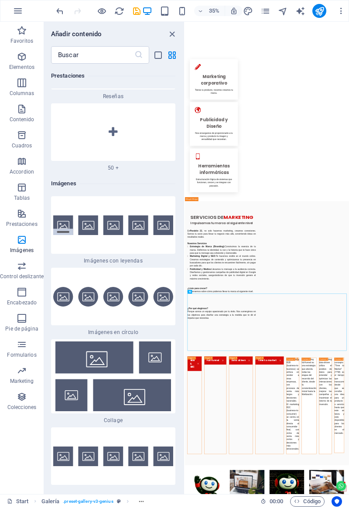
click at [19, 270] on icon "button" at bounding box center [22, 266] width 10 height 10
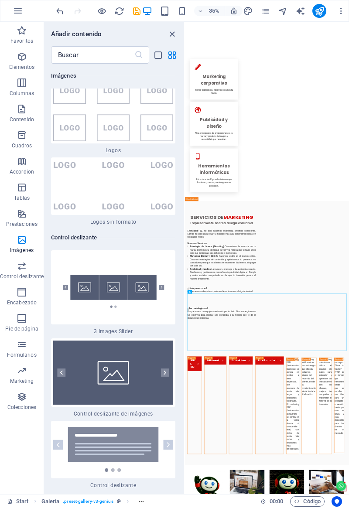
scroll to position [9738, 0]
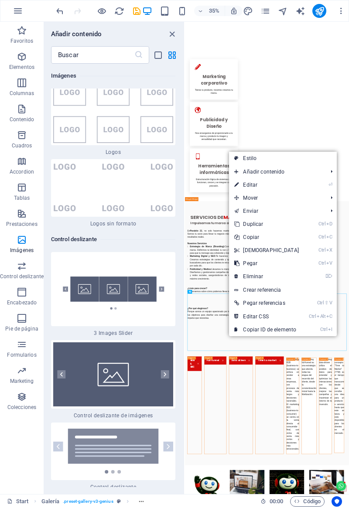
click at [238, 275] on icon at bounding box center [236, 276] width 4 height 13
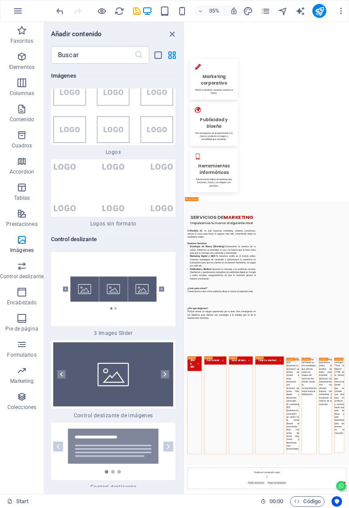
click at [107, 254] on img at bounding box center [113, 289] width 120 height 70
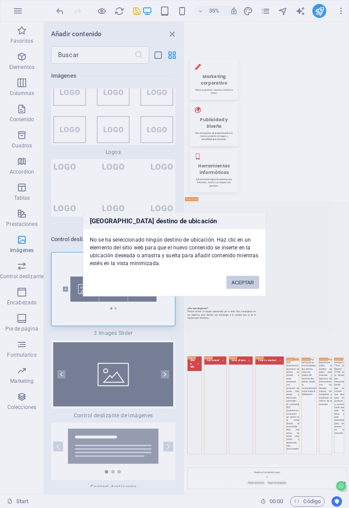
scroll to position [9682, 0]
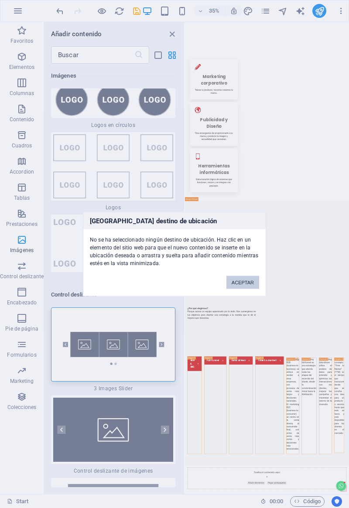
click at [237, 281] on button "ACEPTAR" at bounding box center [242, 281] width 33 height 13
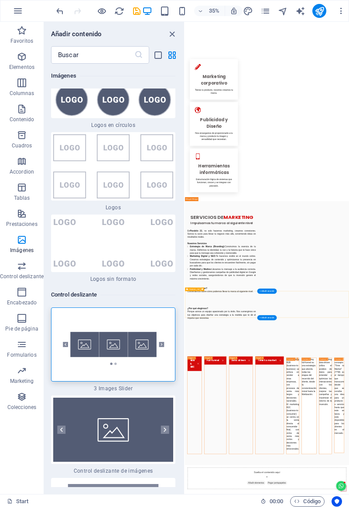
click at [263, 317] on div "+ Añadir sección" at bounding box center [267, 317] width 20 height 5
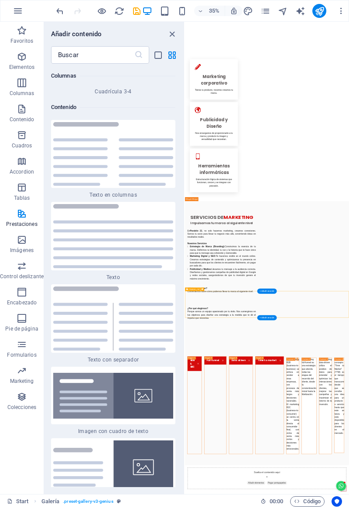
scroll to position [2924, 0]
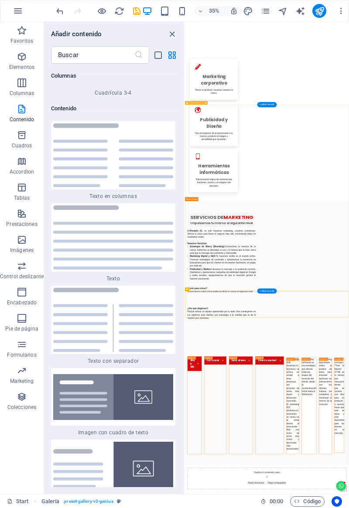
click at [103, 205] on img at bounding box center [113, 237] width 120 height 64
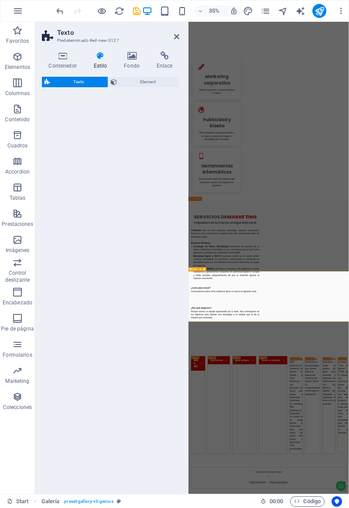
click at [17, 245] on icon "button" at bounding box center [17, 239] width 10 height 10
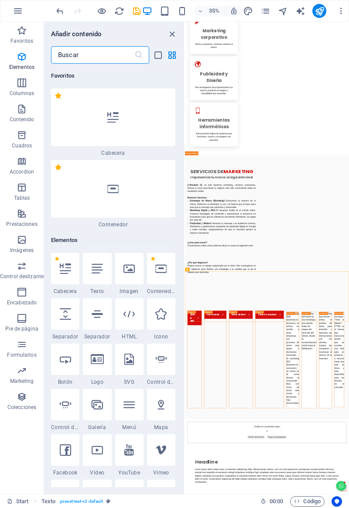
scroll to position [8646, 0]
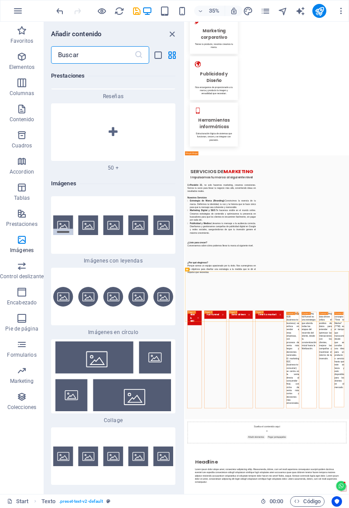
click at [18, 268] on icon "button" at bounding box center [22, 266] width 10 height 10
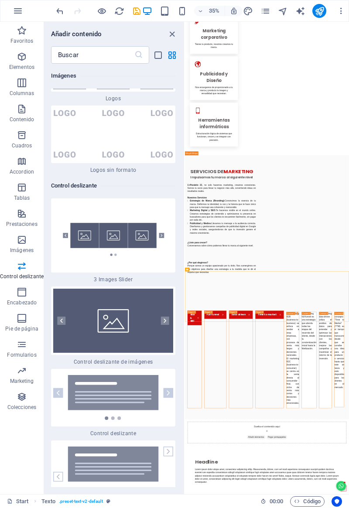
scroll to position [9792, 0]
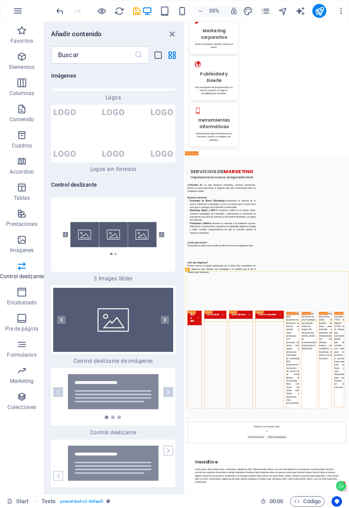
click at [141, 200] on img at bounding box center [113, 235] width 120 height 70
click at [185, 124] on div "Arrastra aquí para reemplazar el contenido existente. Si quieres crear un eleme…" at bounding box center [267, 258] width 164 height 472
click at [185, 132] on div "Arrastra aquí para reemplazar el contenido existente. Si quieres crear un eleme…" at bounding box center [267, 258] width 164 height 472
click at [185, 128] on div "Arrastra aquí para reemplazar el contenido existente. Si quieres crear un eleme…" at bounding box center [267, 258] width 164 height 472
click at [185, 127] on div "Arrastra aquí para reemplazar el contenido existente. Si quieres crear un eleme…" at bounding box center [267, 258] width 164 height 472
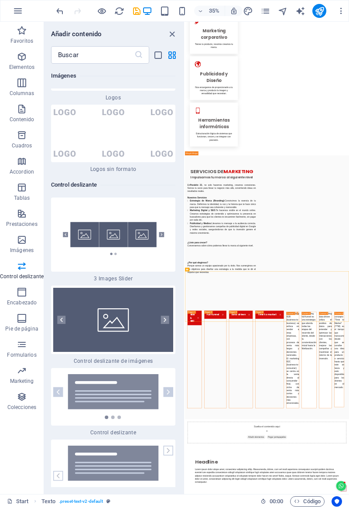
click at [185, 128] on div "Arrastra aquí para reemplazar el contenido existente. Si quieres crear un eleme…" at bounding box center [267, 258] width 164 height 472
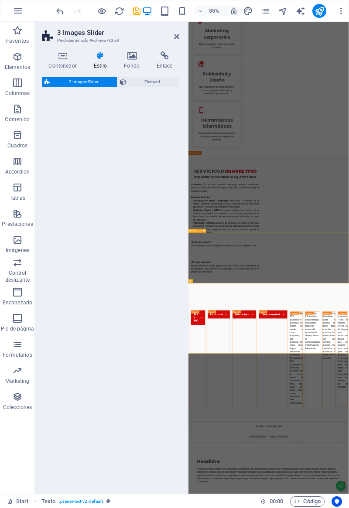
scroll to position [1016, 0]
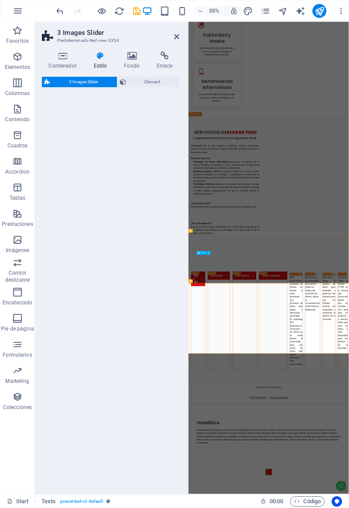
select select "rem"
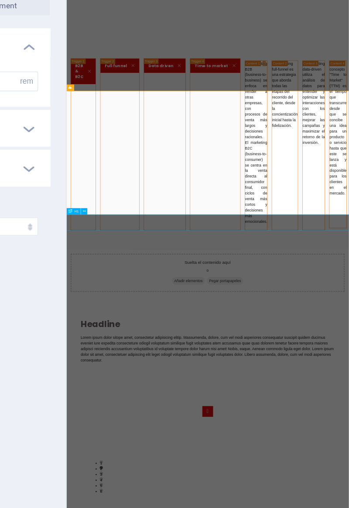
scroll to position [0, 0]
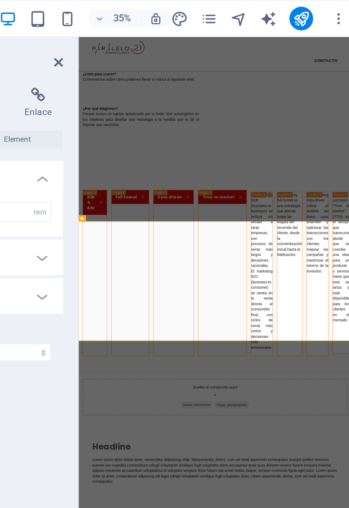
click at [178, 37] on icon at bounding box center [176, 36] width 5 height 7
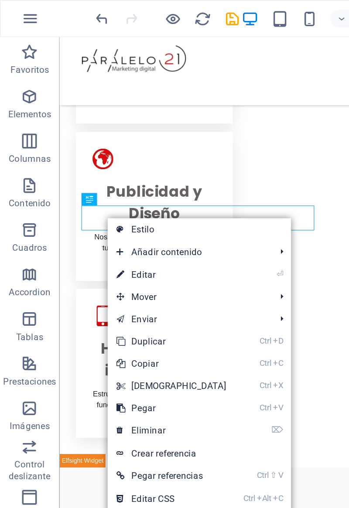
click at [72, 211] on icon at bounding box center [70, 213] width 4 height 13
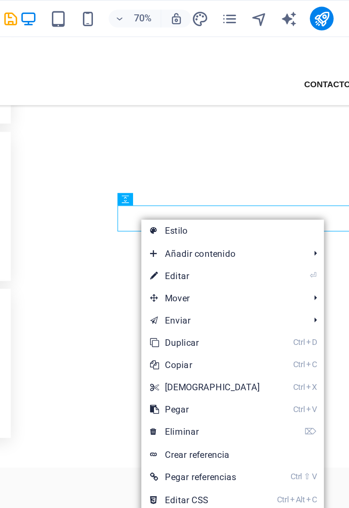
click at [220, 239] on icon at bounding box center [220, 240] width 4 height 13
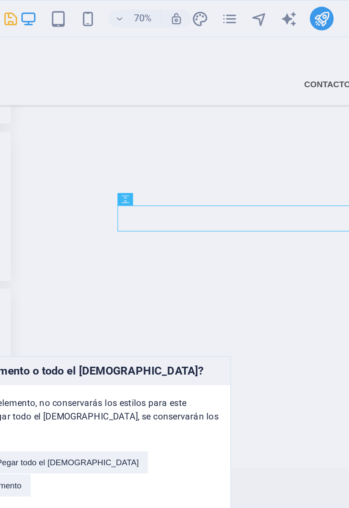
click at [148, 278] on button "Solo pegar elemento" at bounding box center [120, 284] width 55 height 13
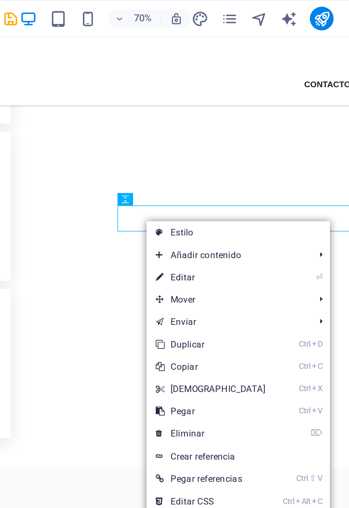
click at [224, 253] on icon at bounding box center [223, 254] width 4 height 13
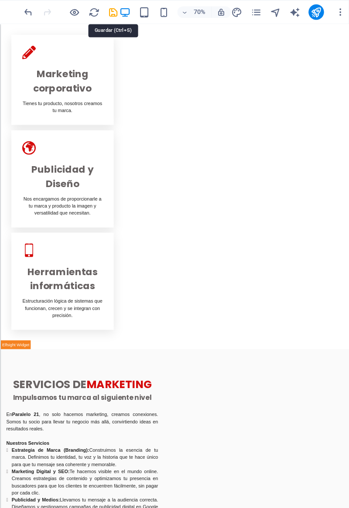
click at [134, 12] on icon "save" at bounding box center [137, 11] width 10 height 10
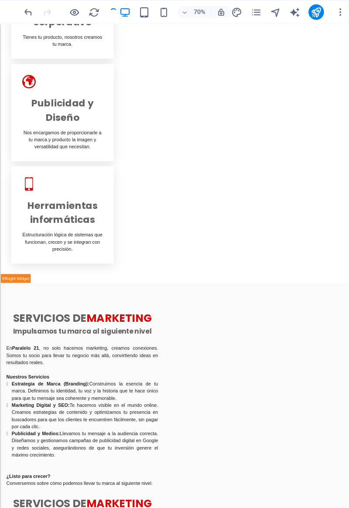
checkbox input "false"
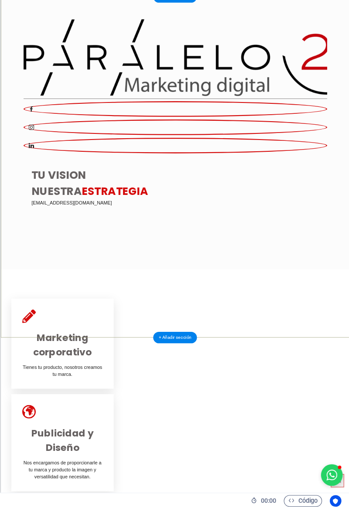
scroll to position [0, 0]
